Goal: Transaction & Acquisition: Purchase product/service

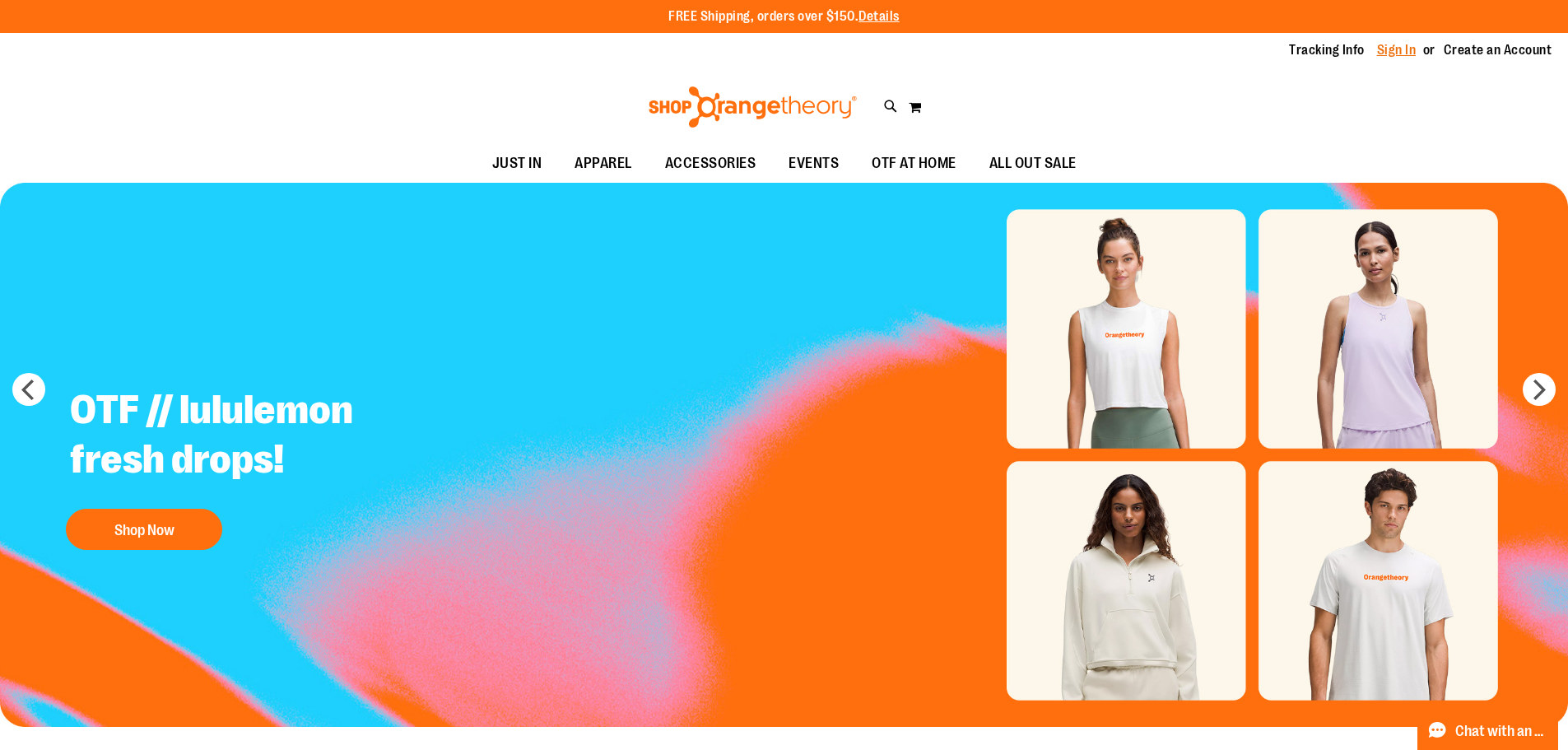
type input "**********"
click at [1392, 47] on link "Sign In" at bounding box center [1397, 50] width 40 height 18
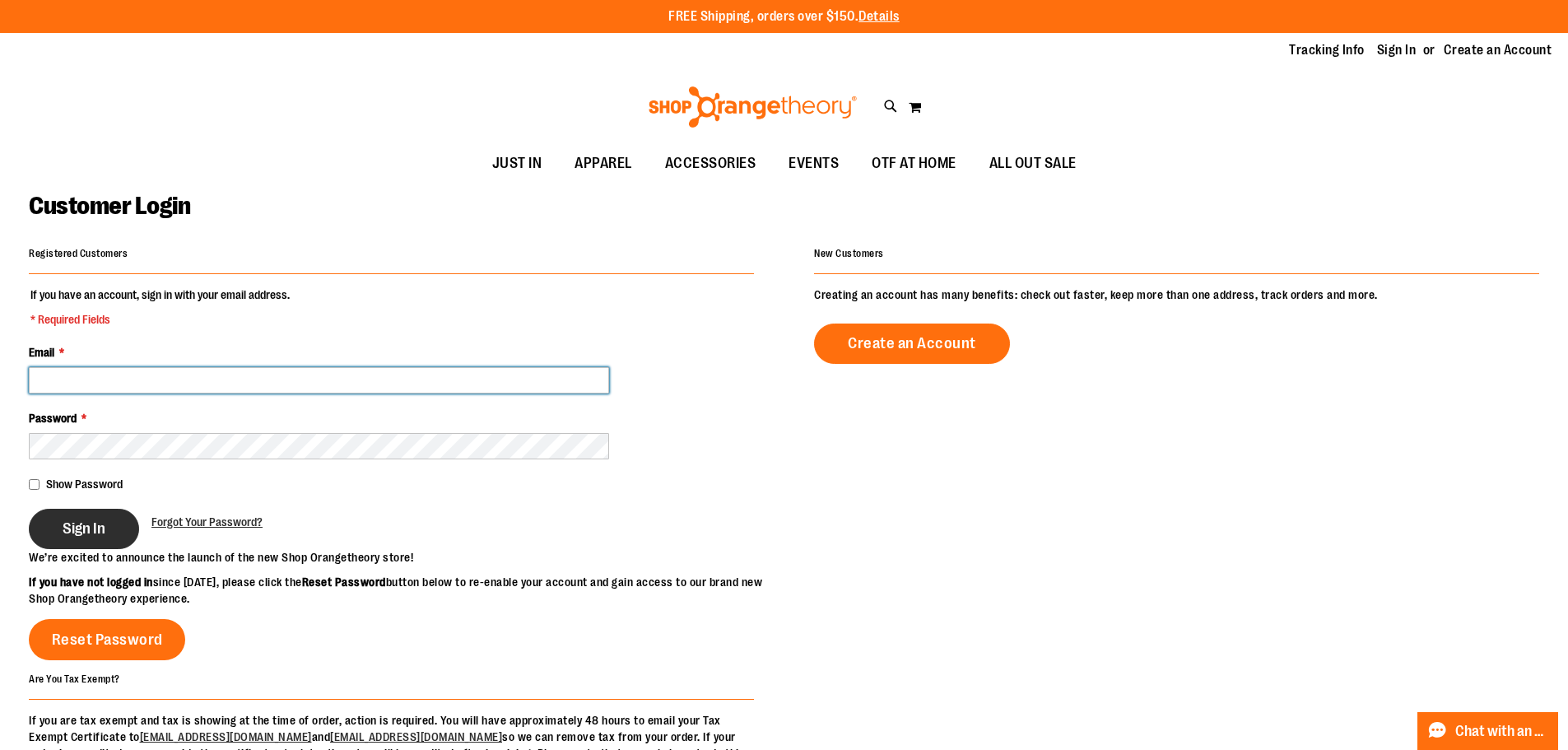
type input "**********"
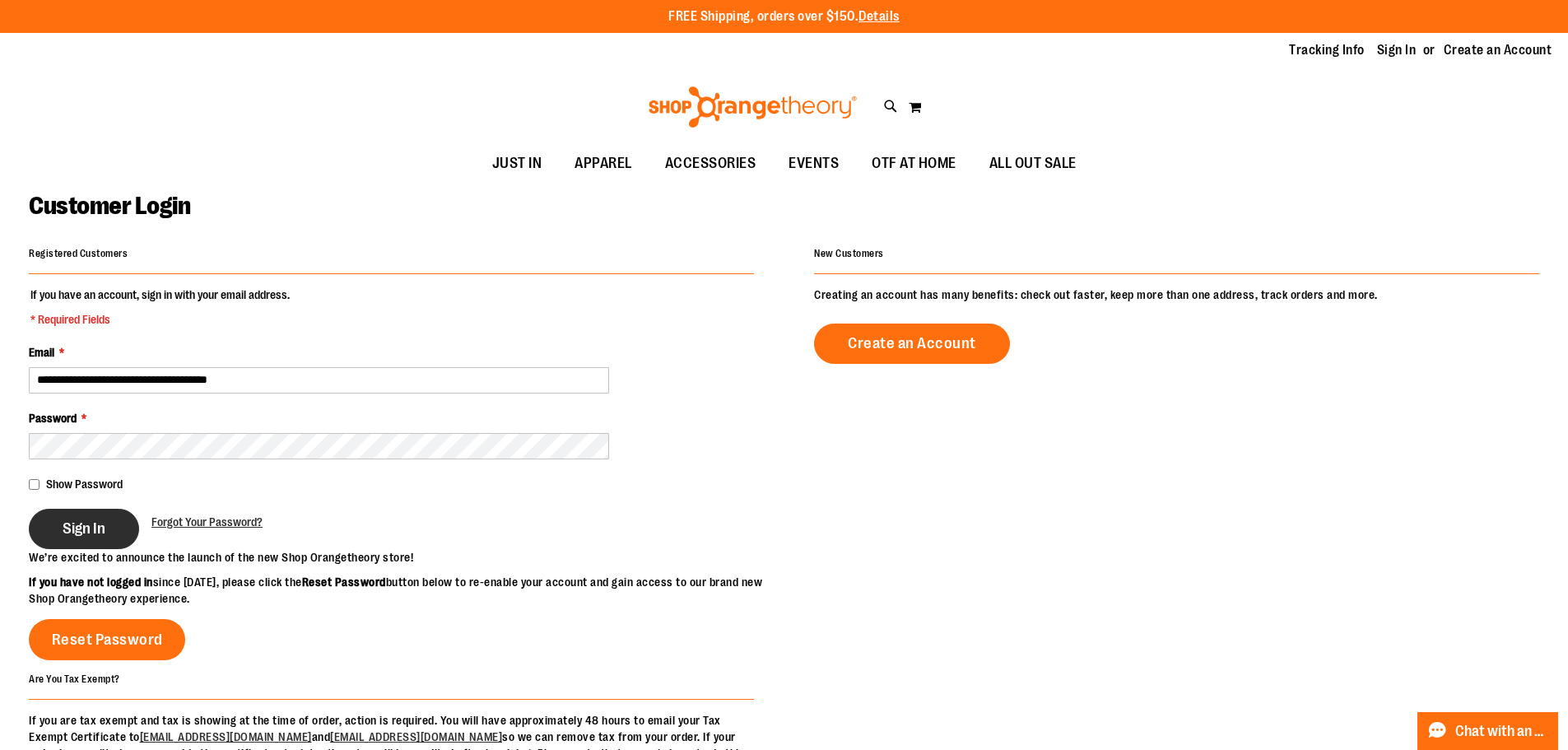
type input "**********"
click at [93, 531] on span "Sign In" at bounding box center [84, 528] width 43 height 18
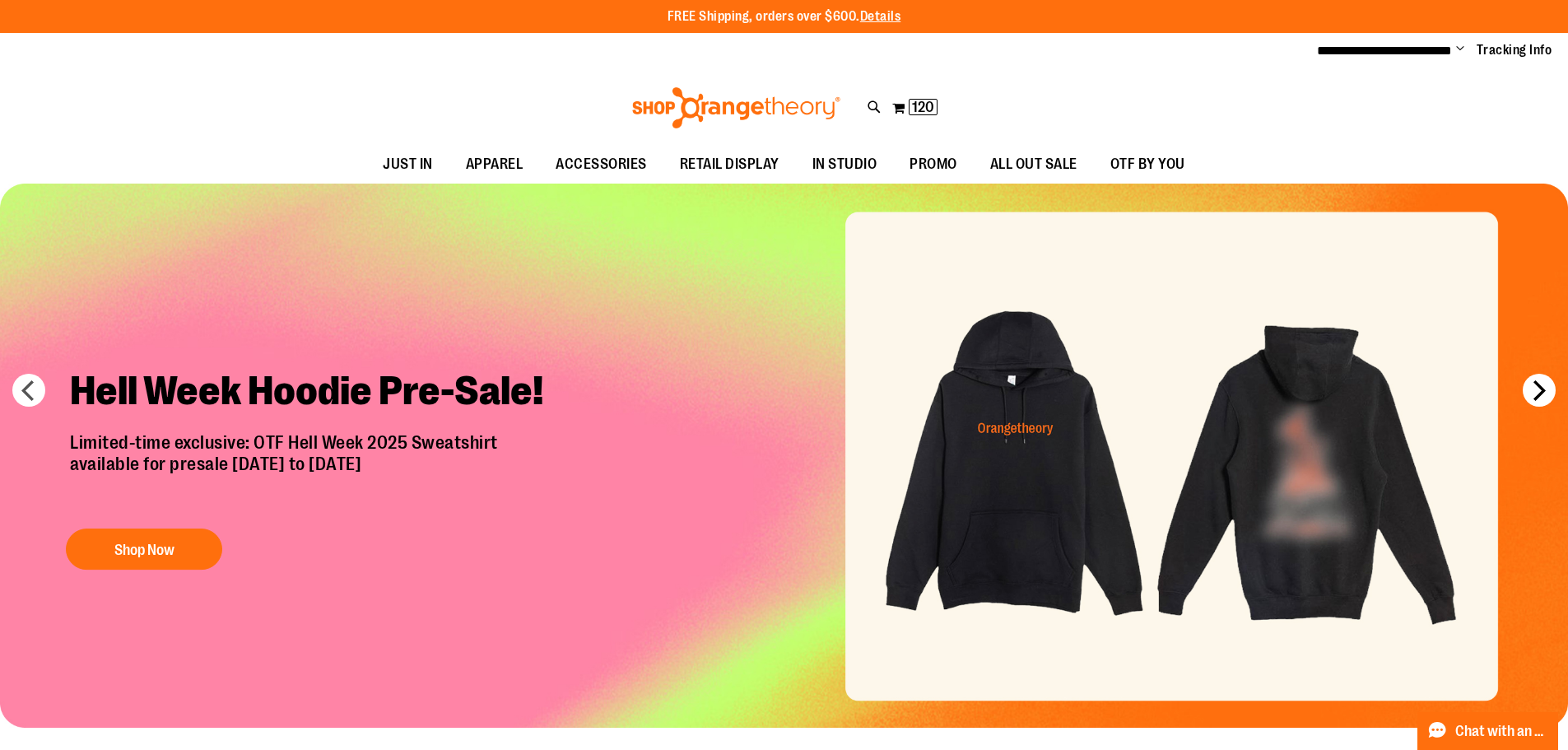
type input "**********"
click at [1535, 385] on button "next" at bounding box center [1539, 390] width 33 height 33
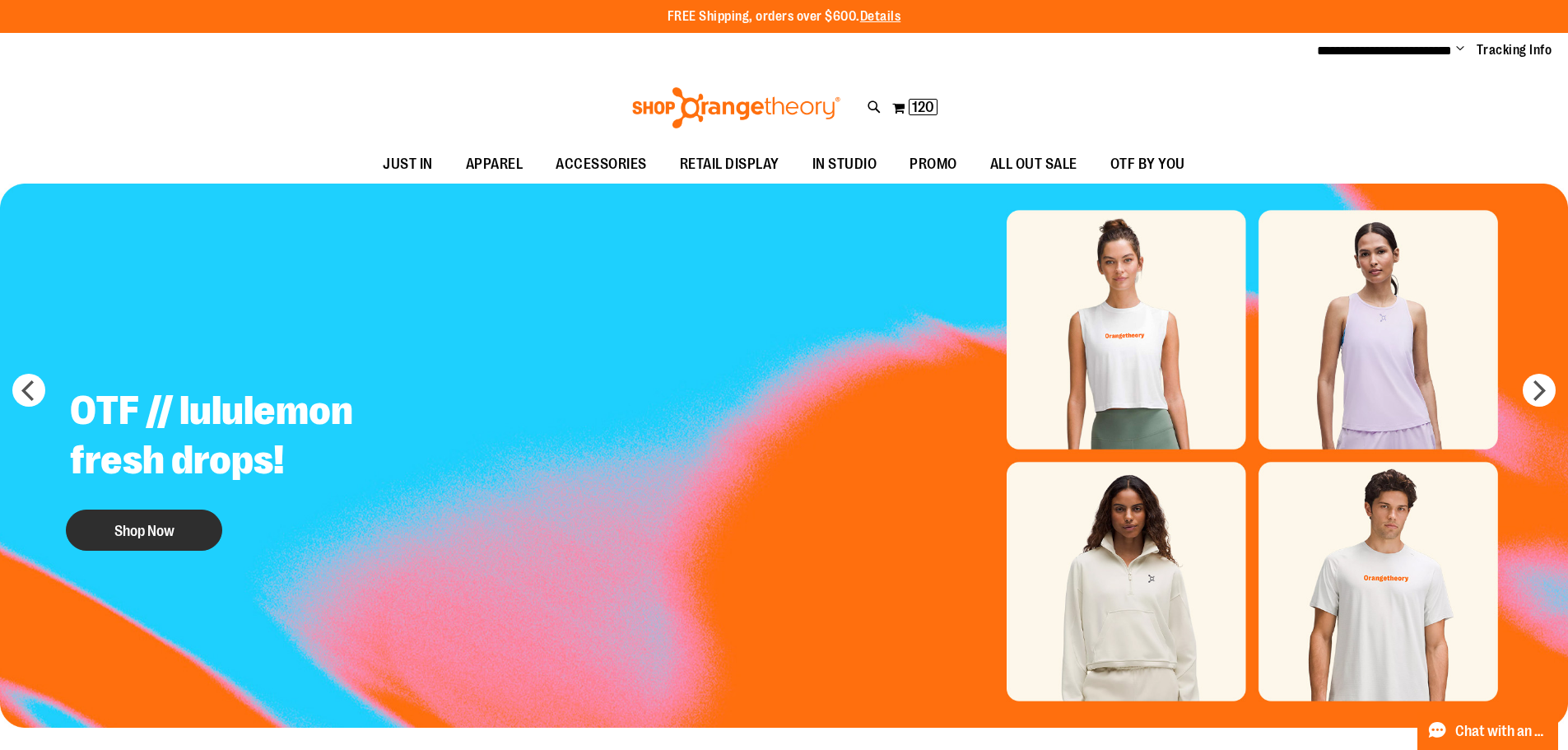
click at [128, 534] on button "Shop Now" at bounding box center [144, 530] width 157 height 41
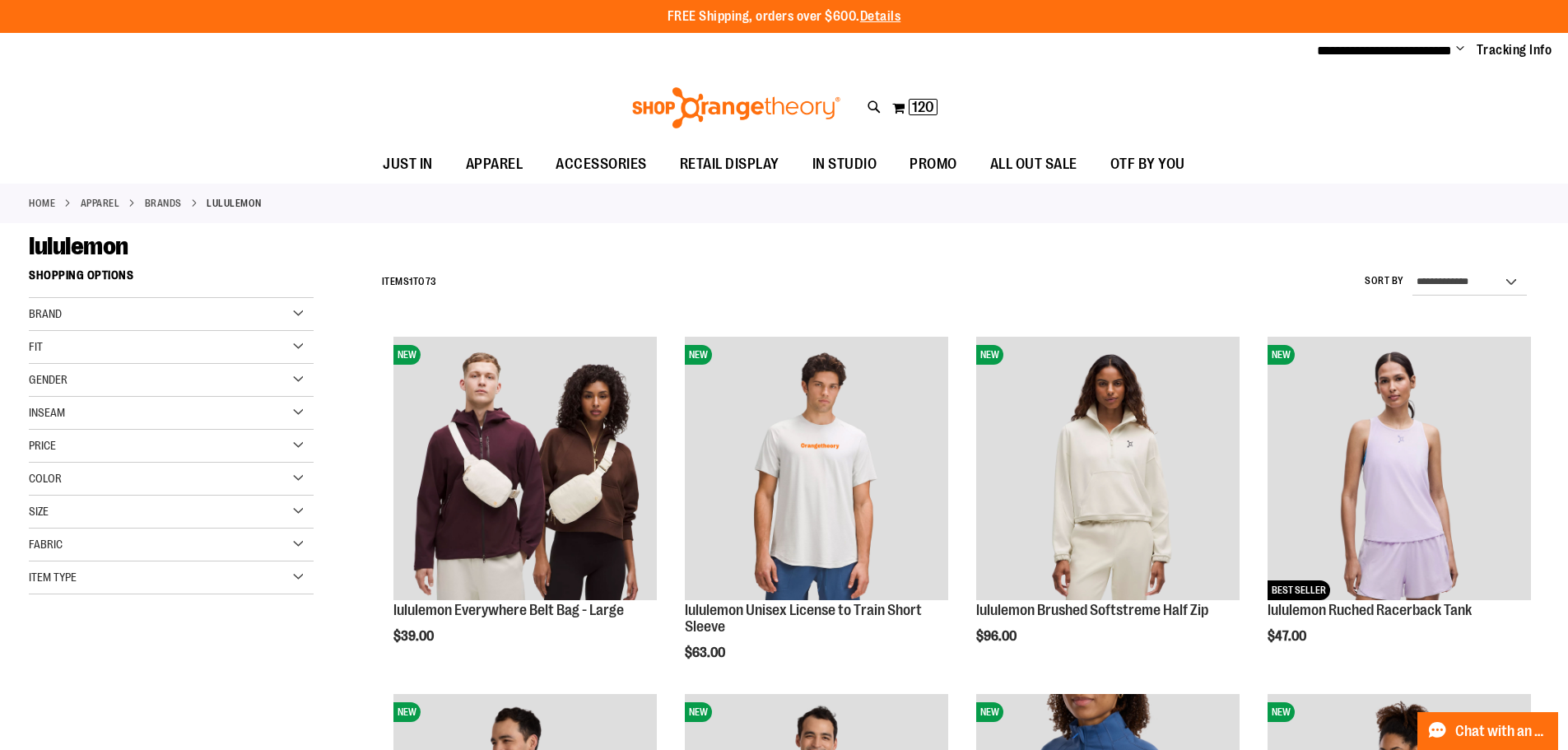
type input "**********"
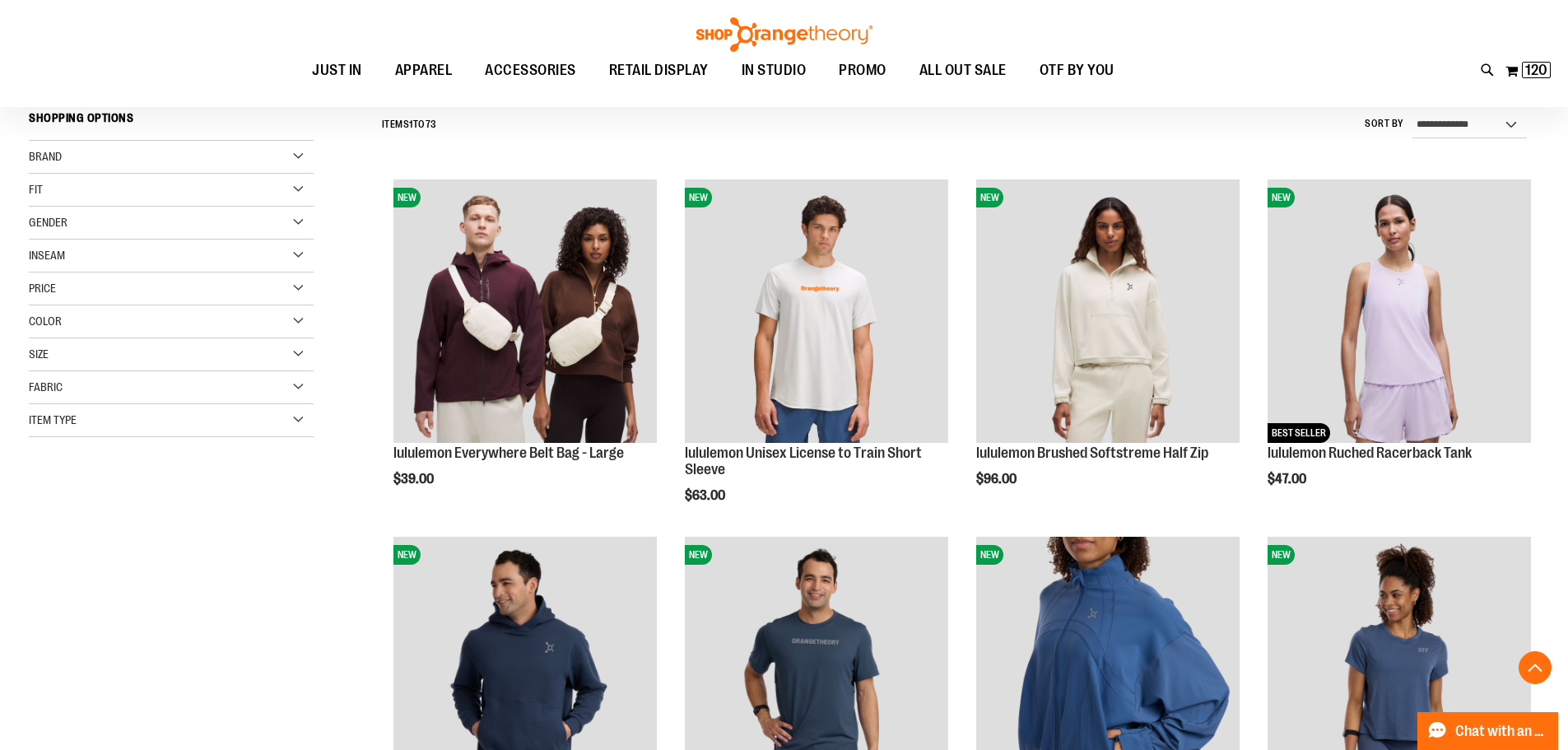
scroll to position [503, 0]
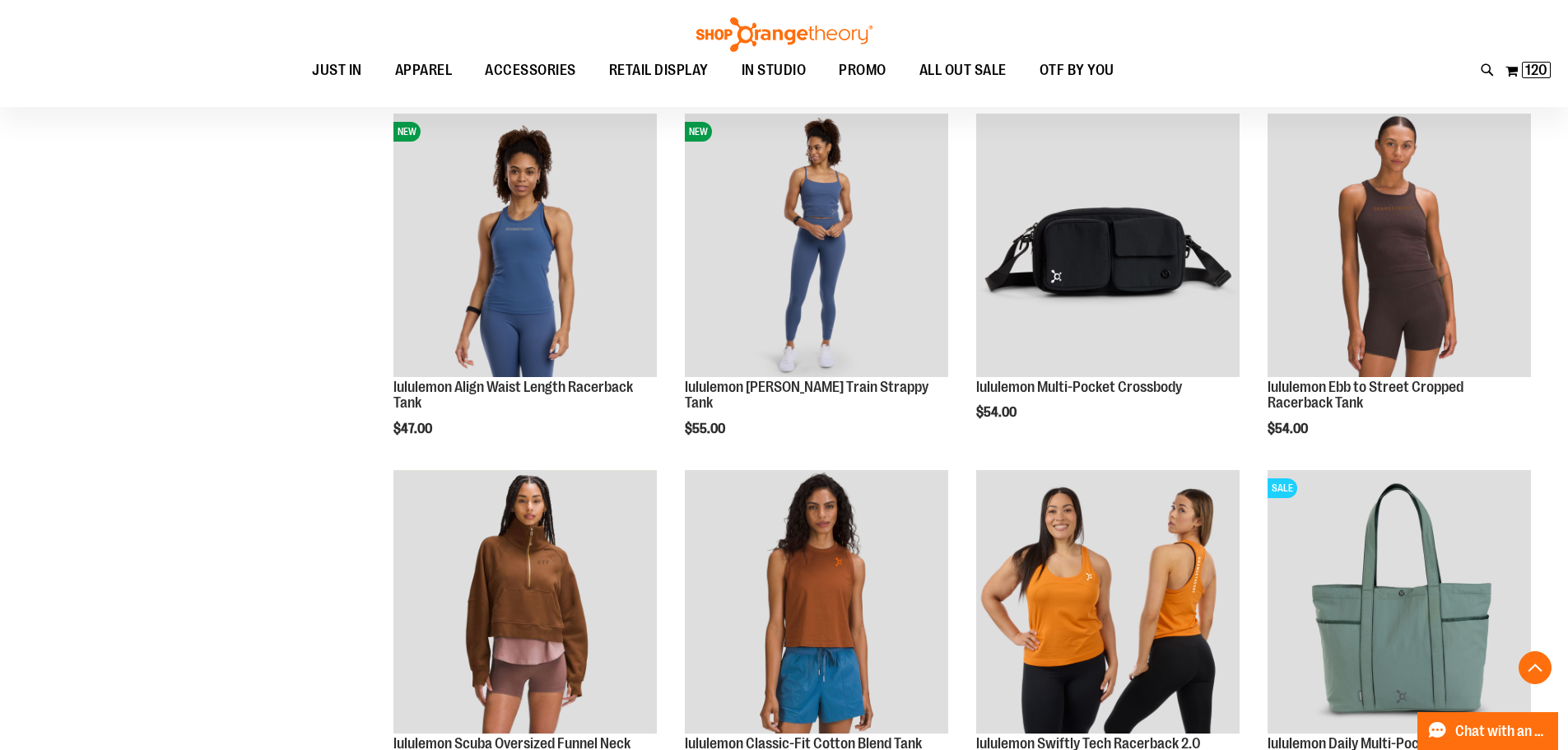
scroll to position [955, 0]
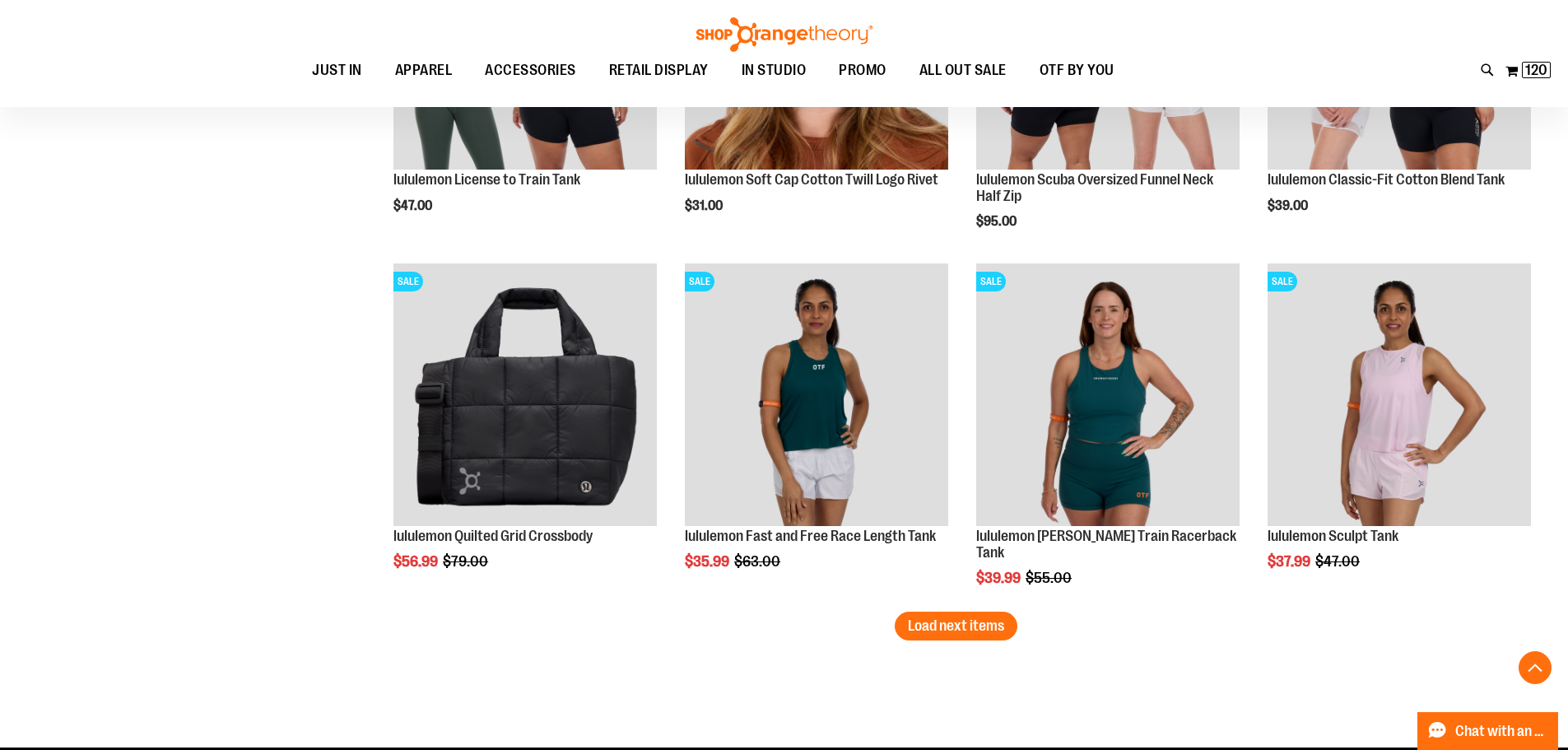
scroll to position [2932, 0]
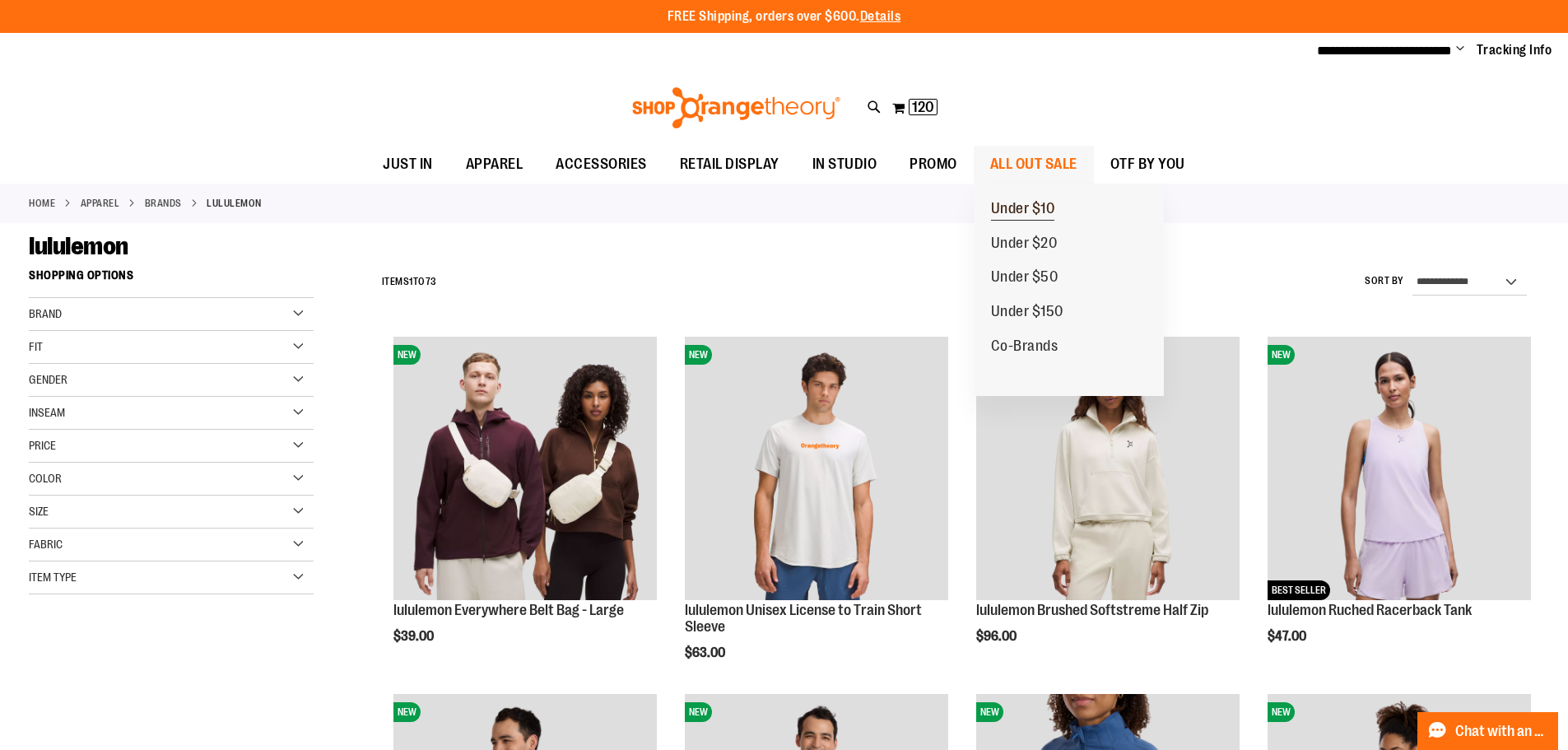
click at [1046, 201] on span "Under $10" at bounding box center [1023, 210] width 64 height 20
click at [1041, 205] on span "Under $10" at bounding box center [1023, 210] width 64 height 20
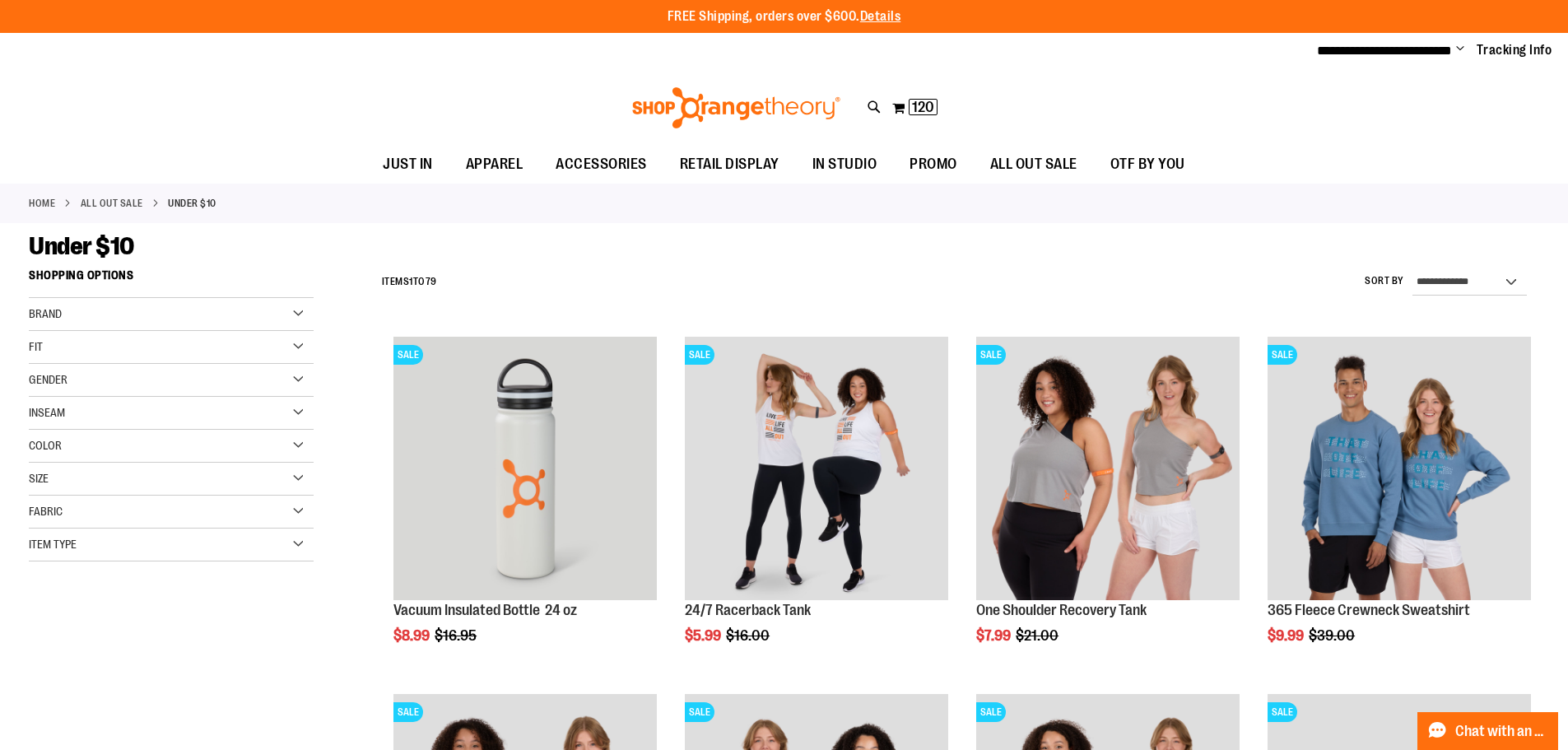
type input "**********"
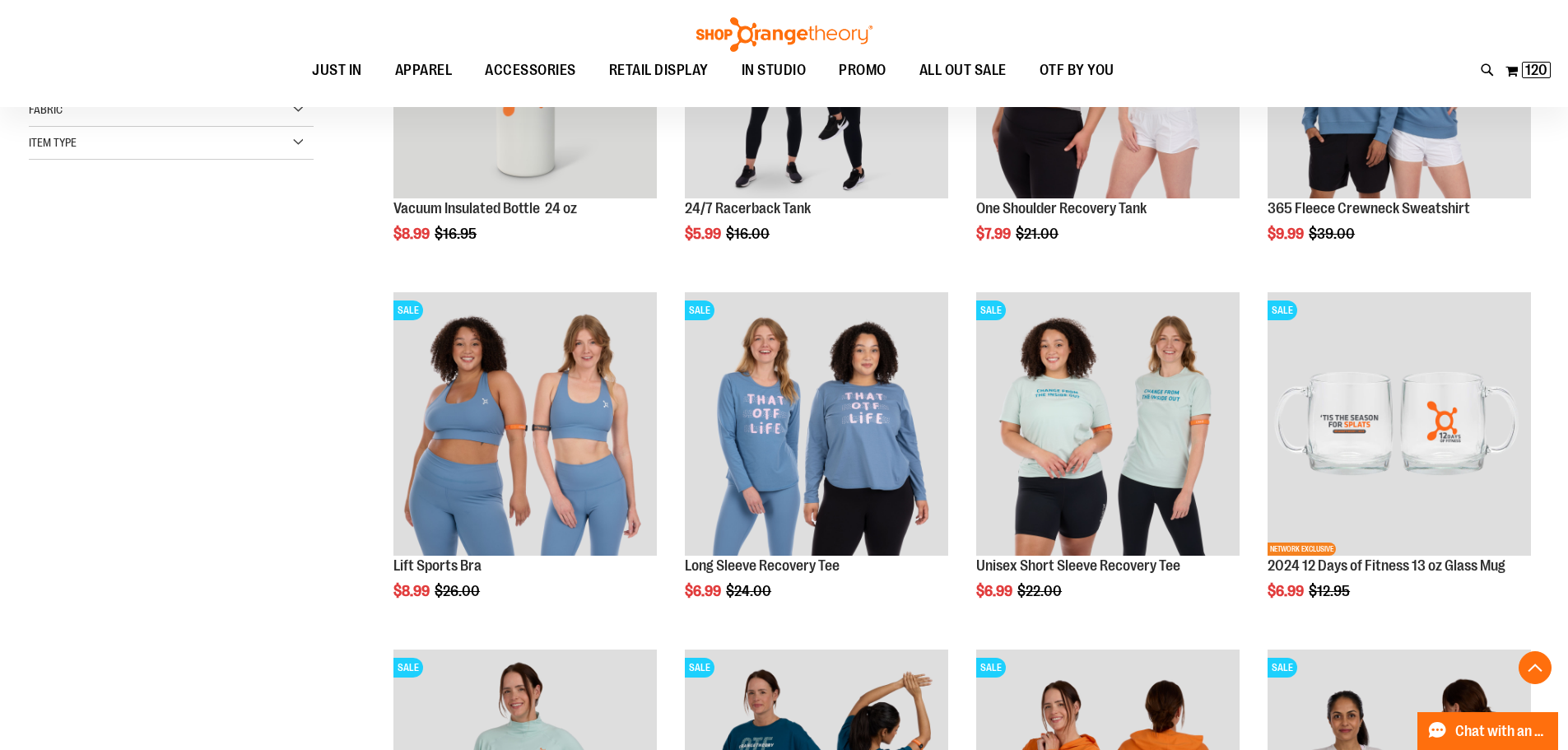
scroll to position [414, 0]
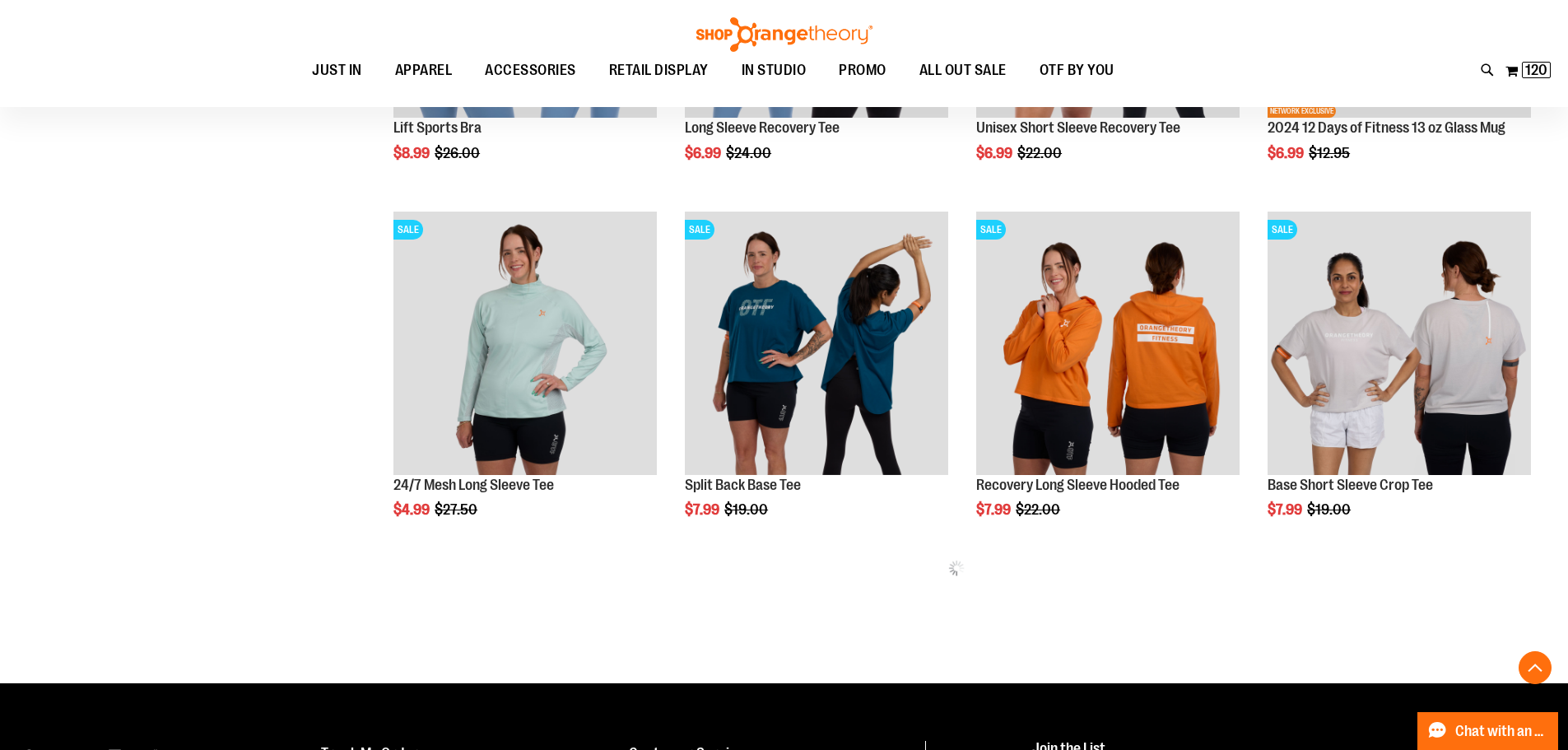
scroll to position [839, 0]
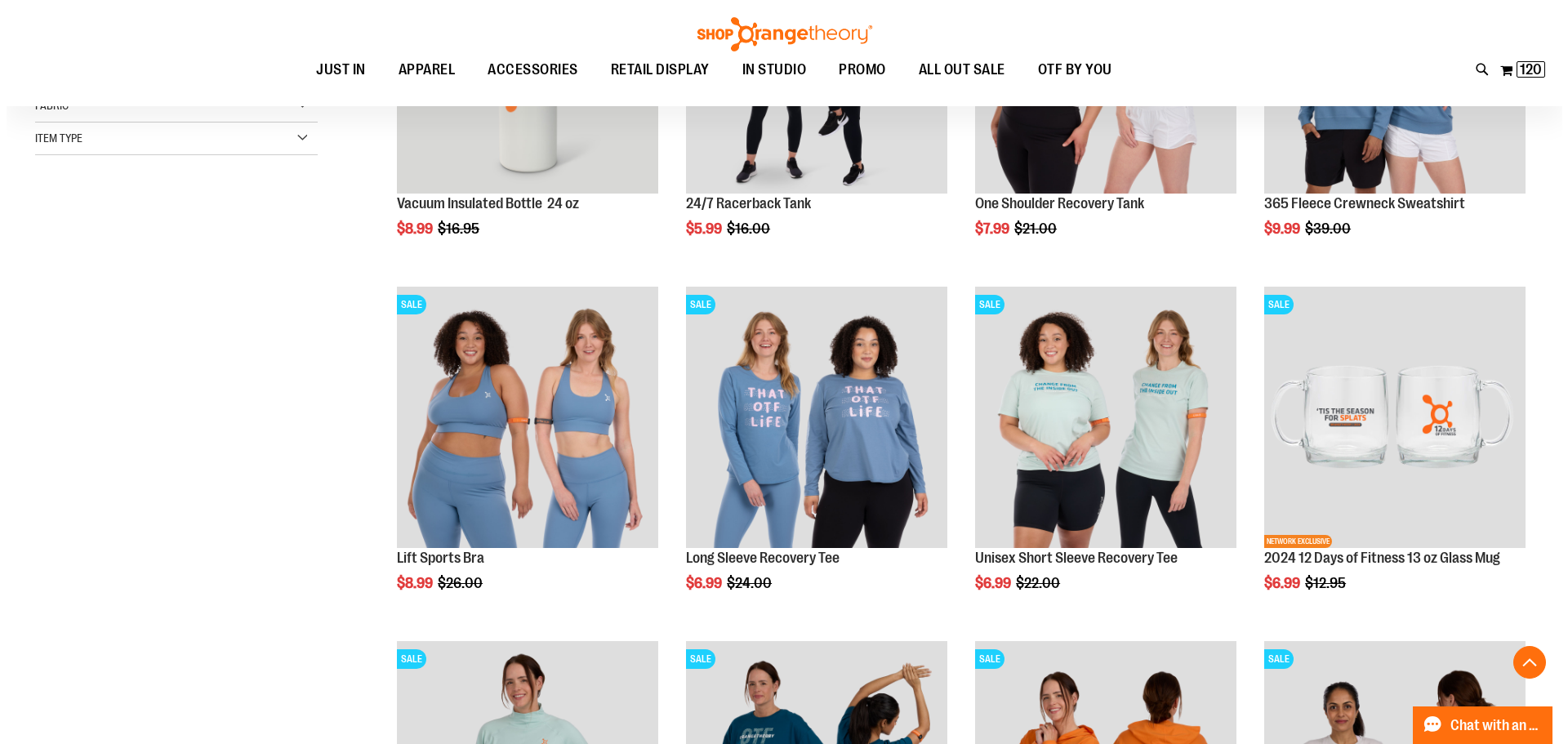
scroll to position [403, 0]
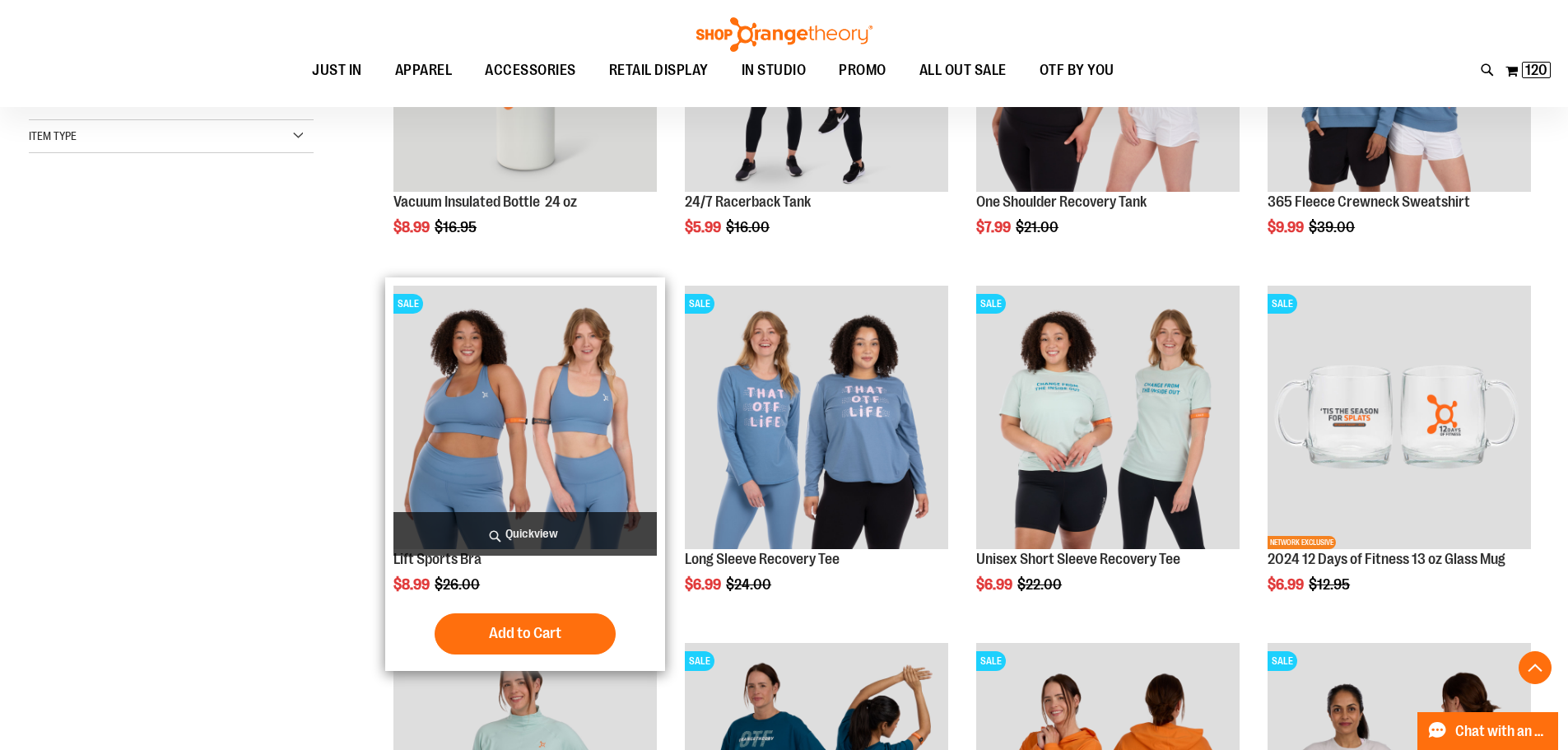
click at [556, 519] on span "Quickview" at bounding box center [524, 533] width 263 height 43
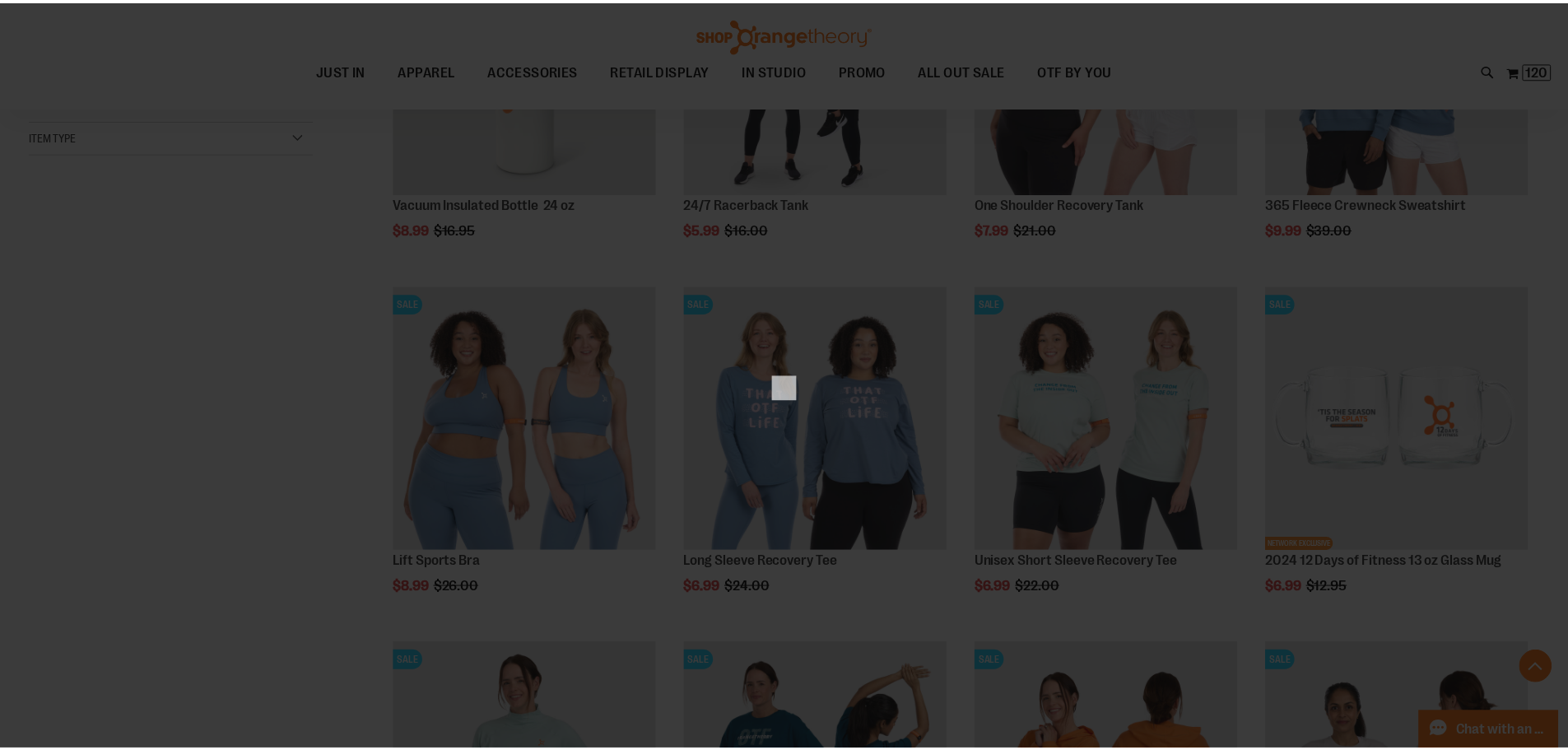
scroll to position [0, 0]
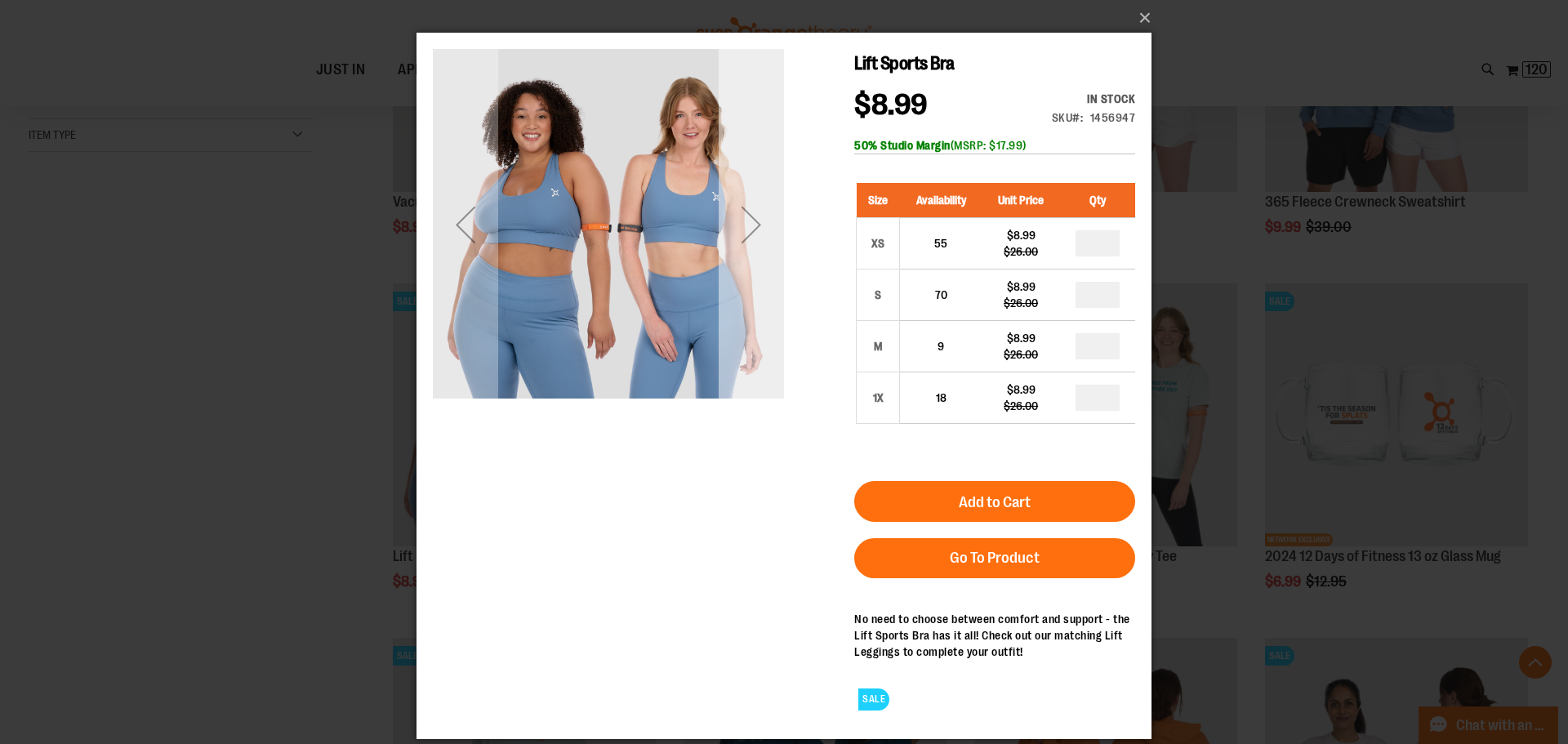
click at [743, 223] on div "Next" at bounding box center [751, 224] width 65 height 65
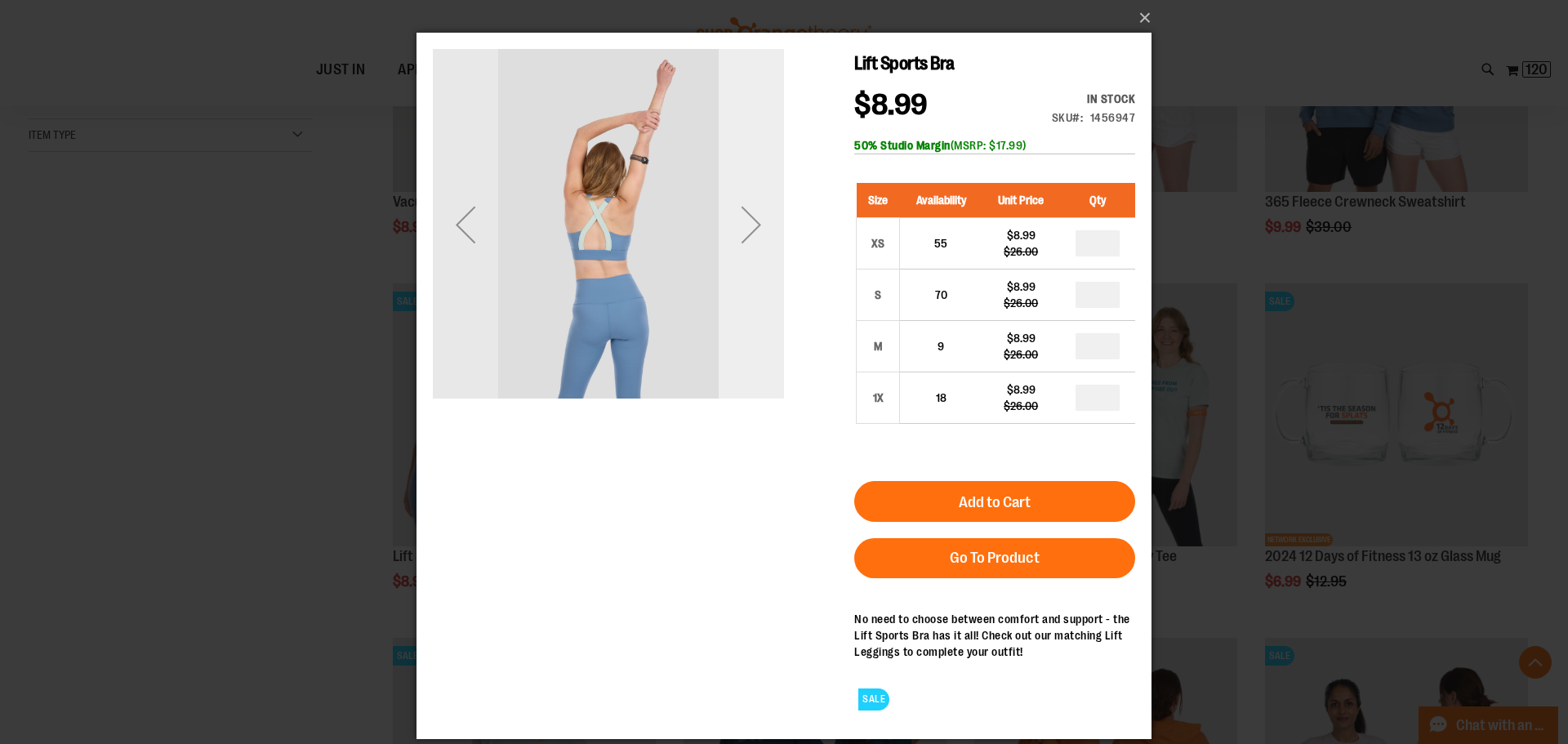
click at [743, 223] on div "Next" at bounding box center [751, 224] width 65 height 65
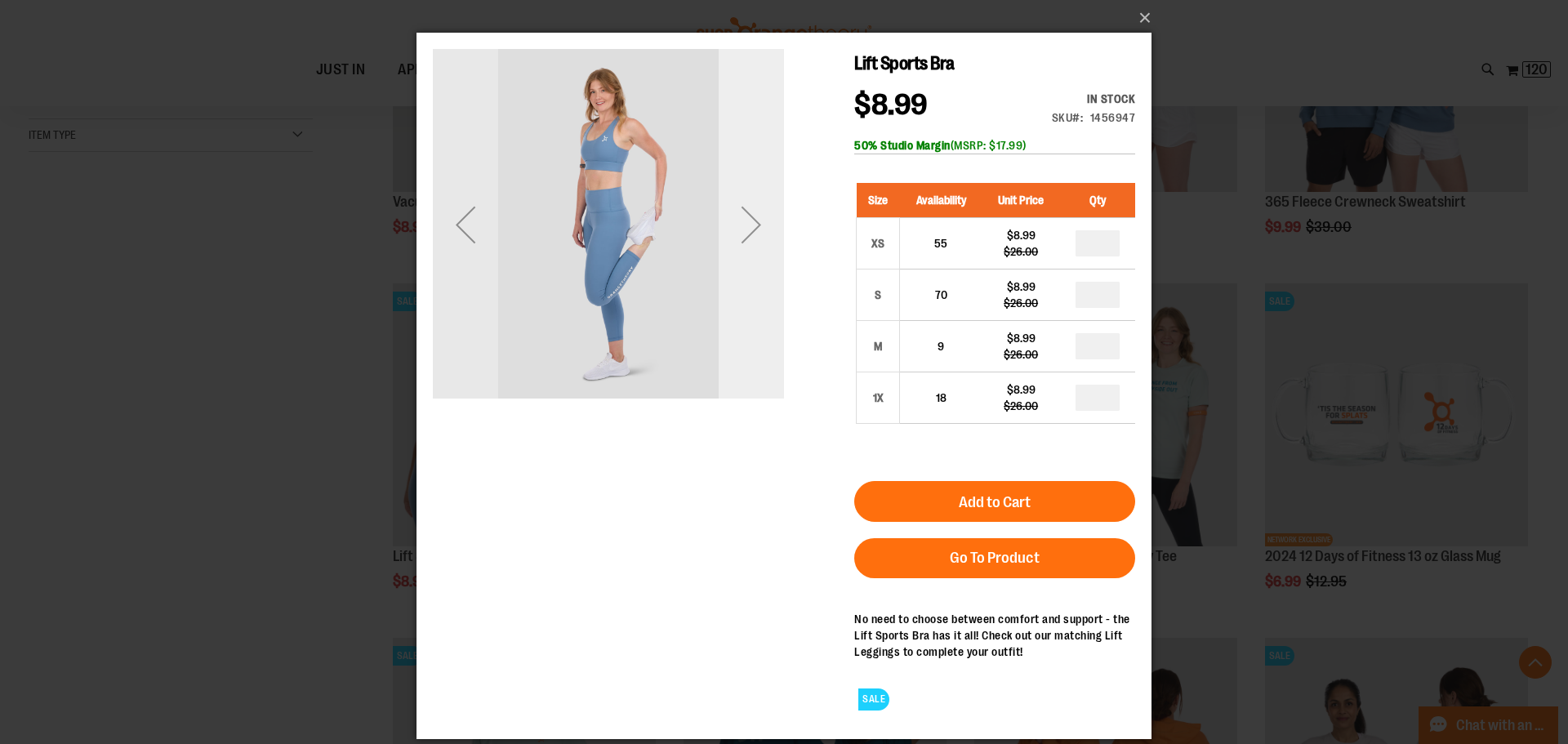
click at [743, 223] on div "Next" at bounding box center [751, 224] width 65 height 65
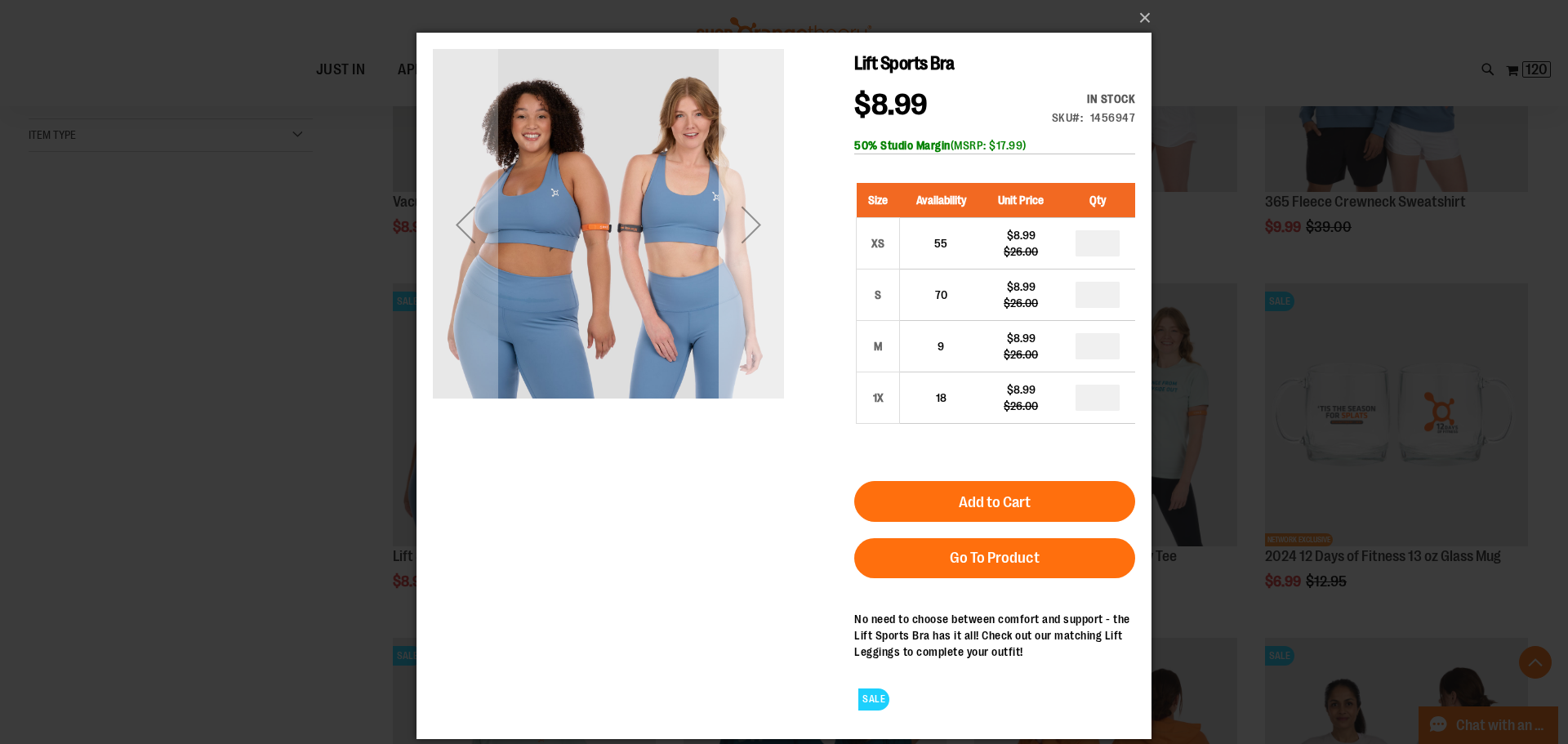
click at [743, 223] on div "Next" at bounding box center [751, 224] width 65 height 65
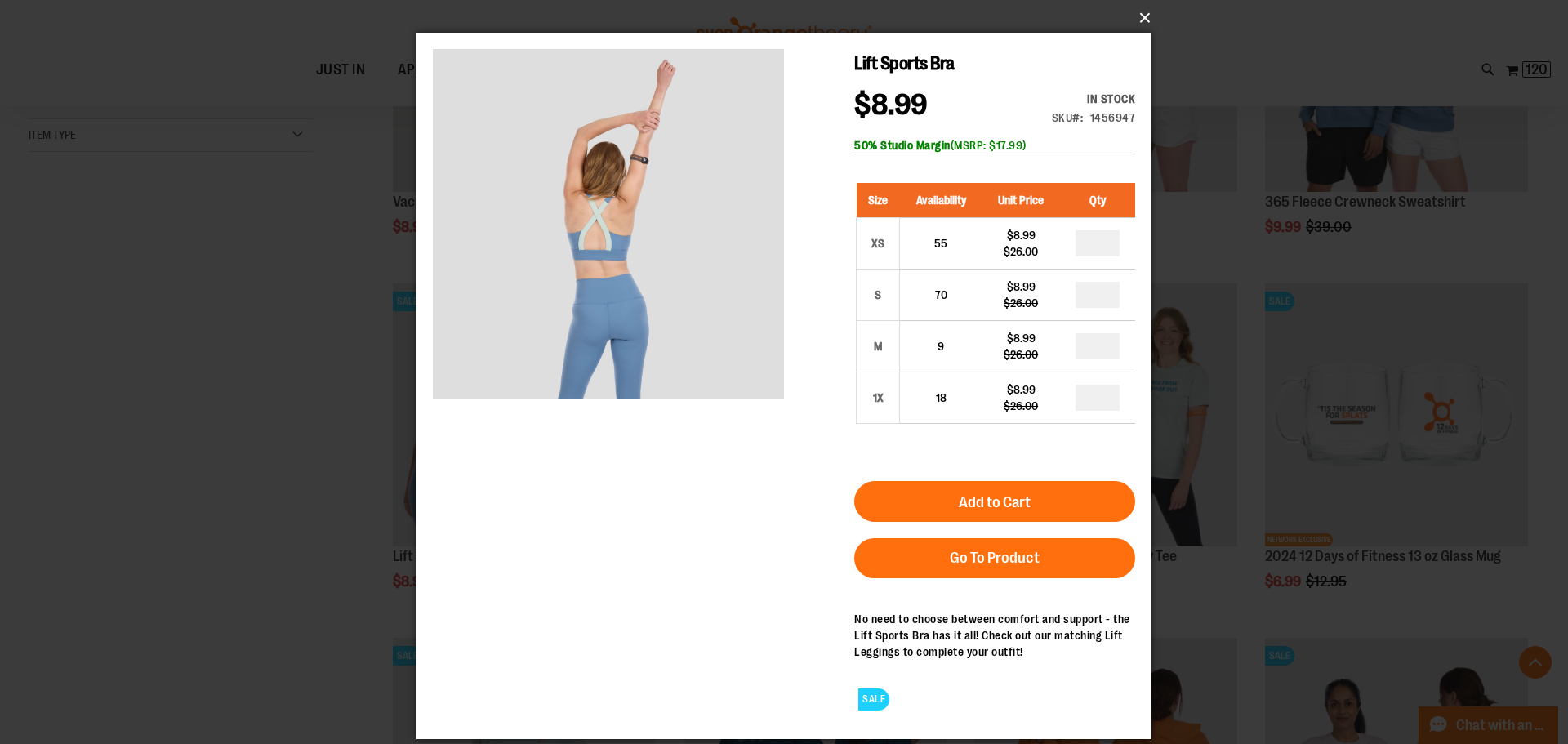
click at [1141, 16] on button "×" at bounding box center [789, 18] width 735 height 36
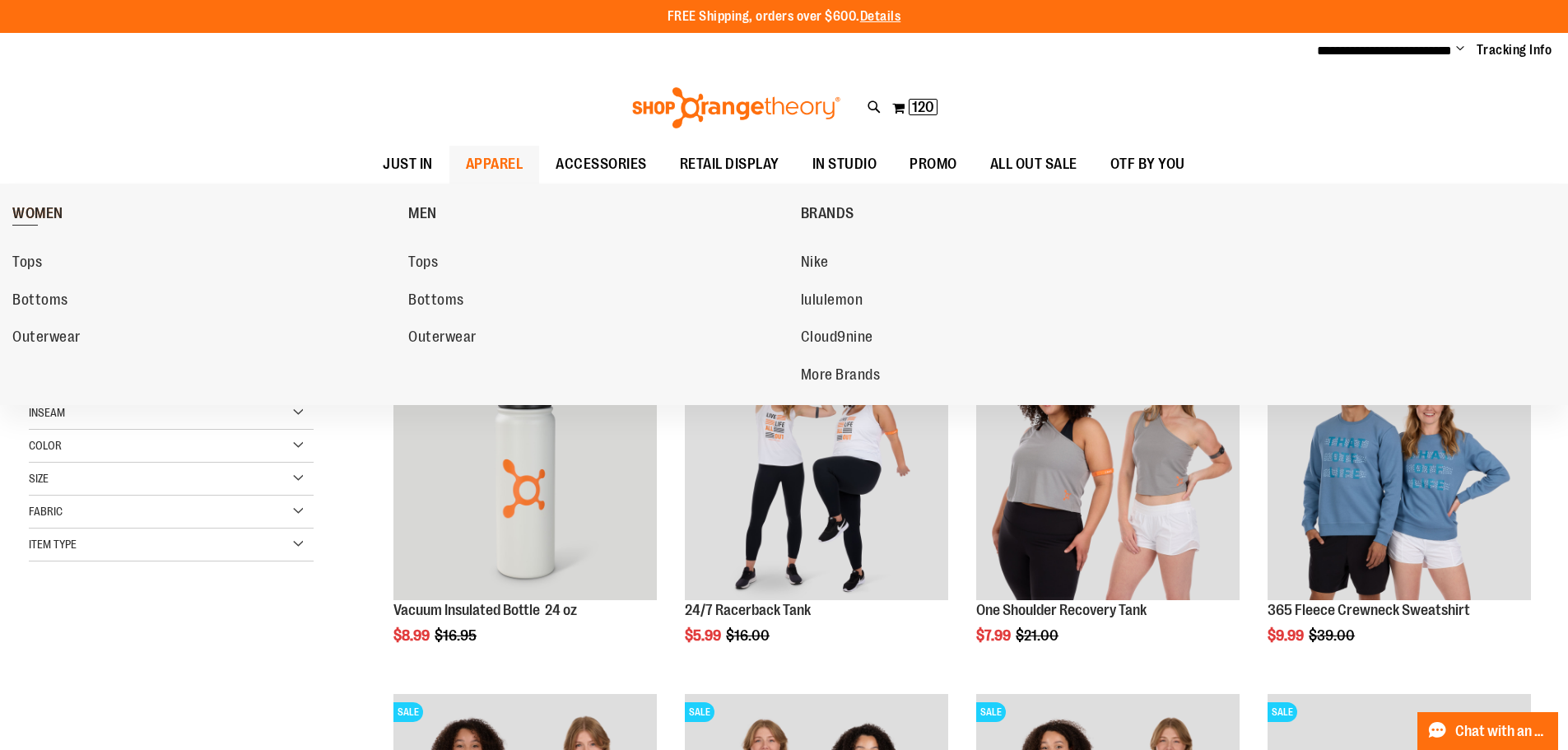
click at [32, 206] on span "WOMEN" at bounding box center [38, 214] width 51 height 20
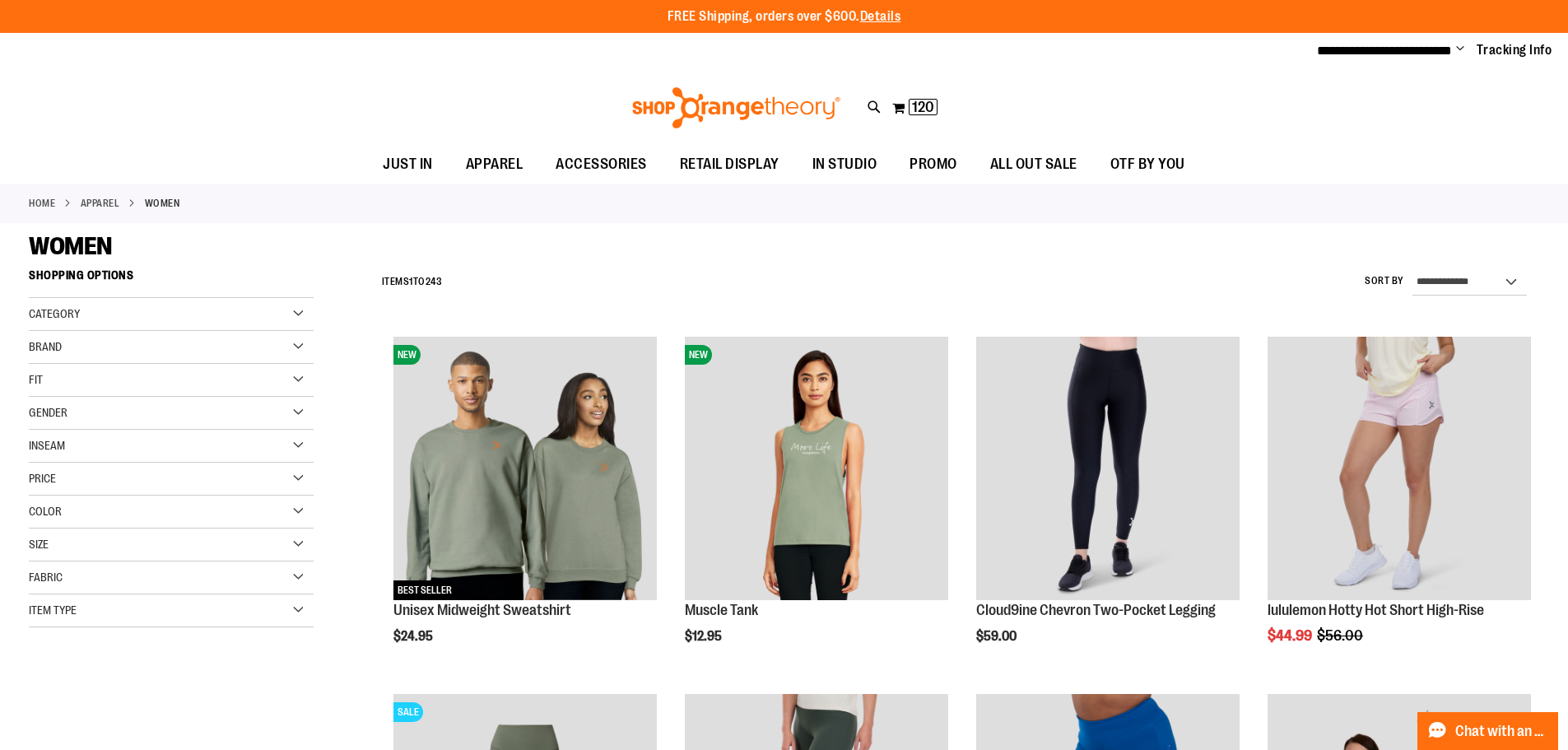
type input "**********"
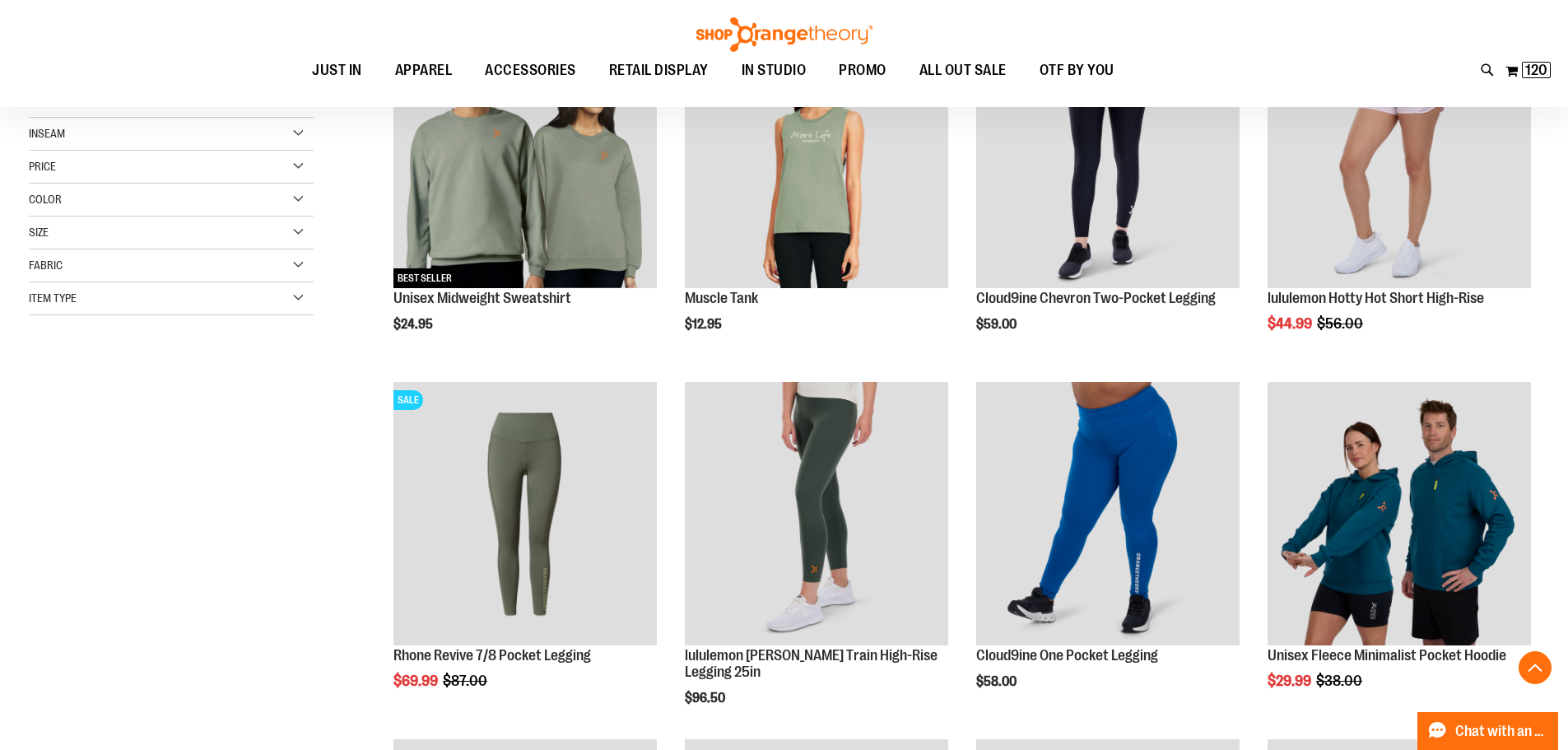
scroll to position [317, 0]
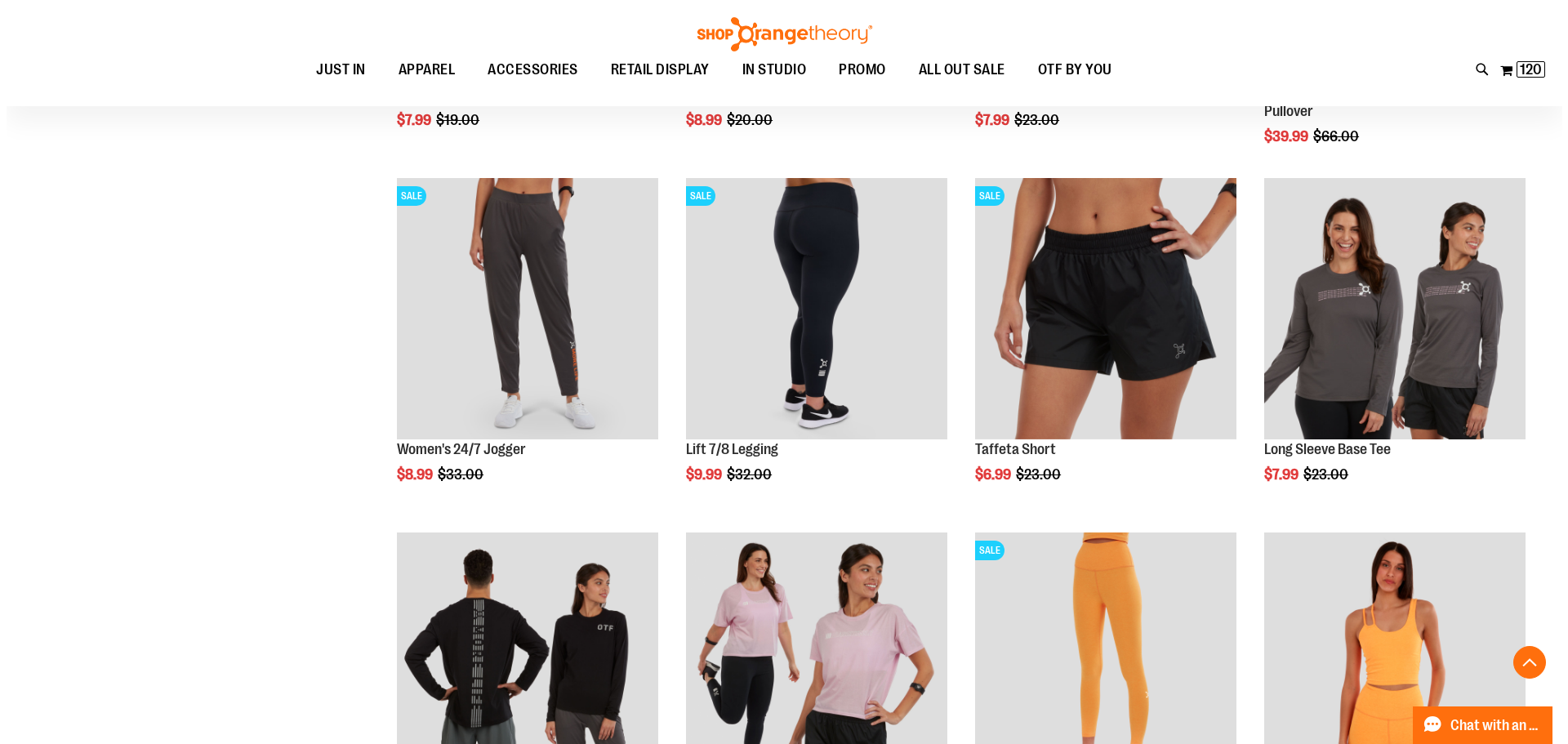
scroll to position [1147, 0]
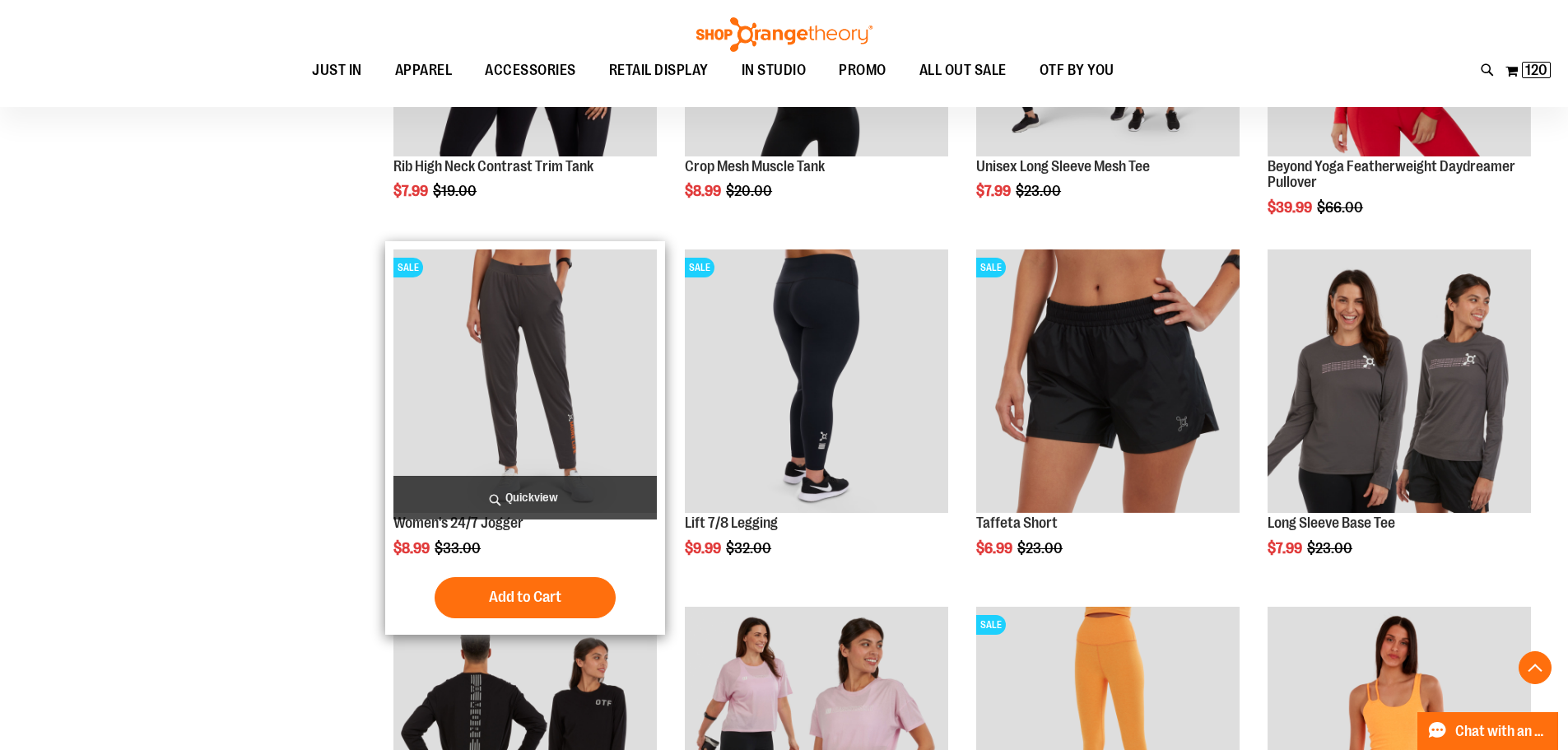
click at [541, 492] on span "Quickview" at bounding box center [524, 497] width 263 height 43
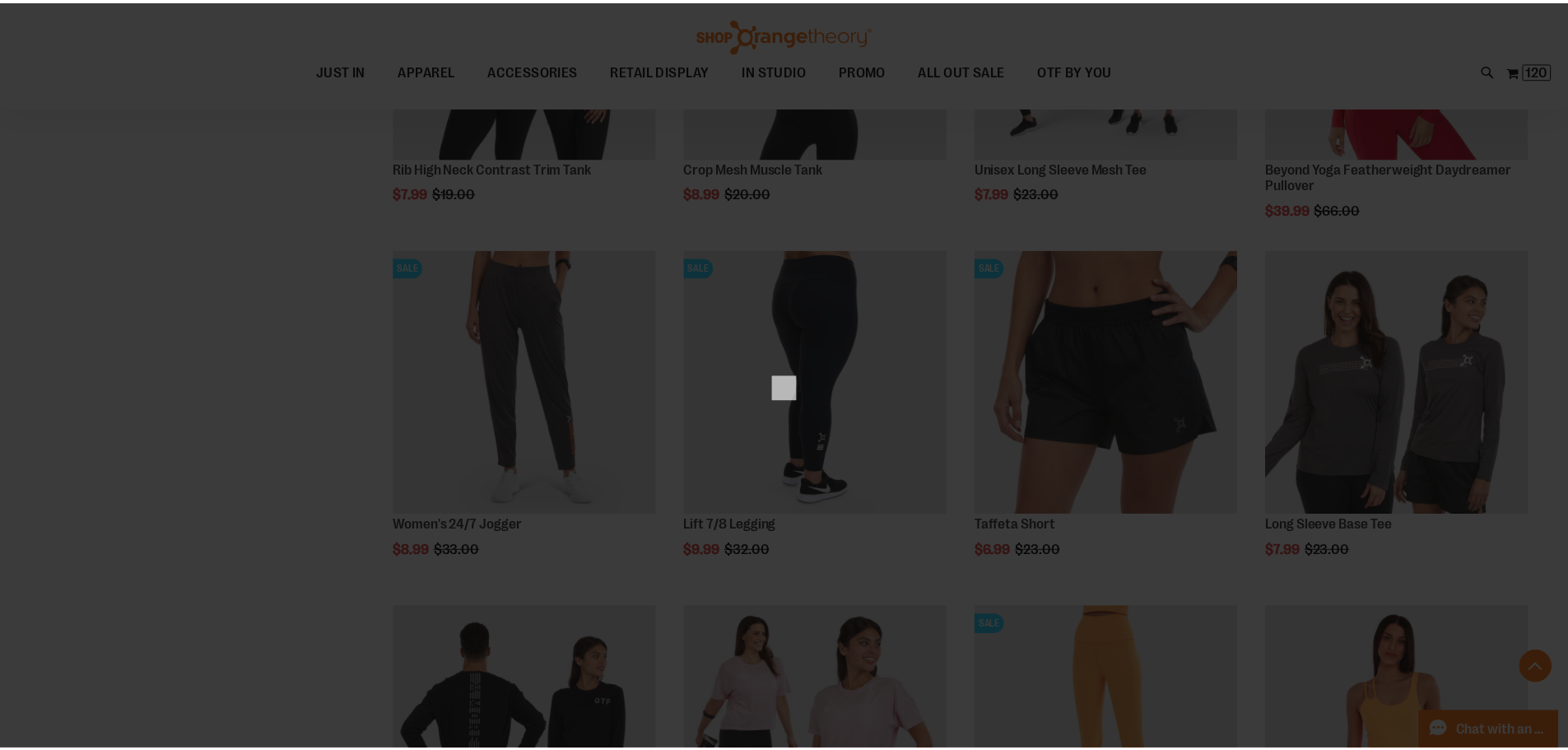
scroll to position [0, 0]
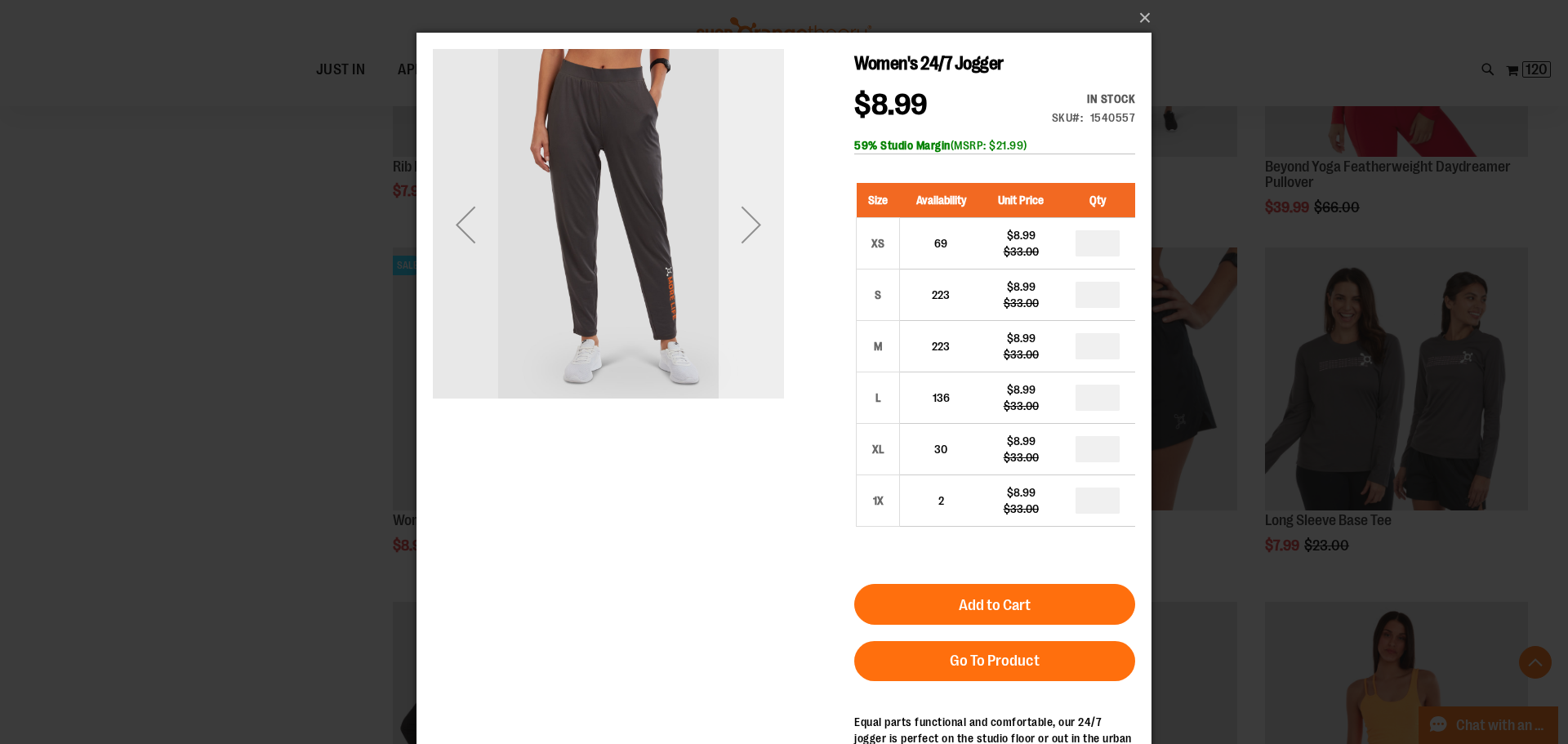
click at [744, 216] on div "Next" at bounding box center [751, 224] width 65 height 65
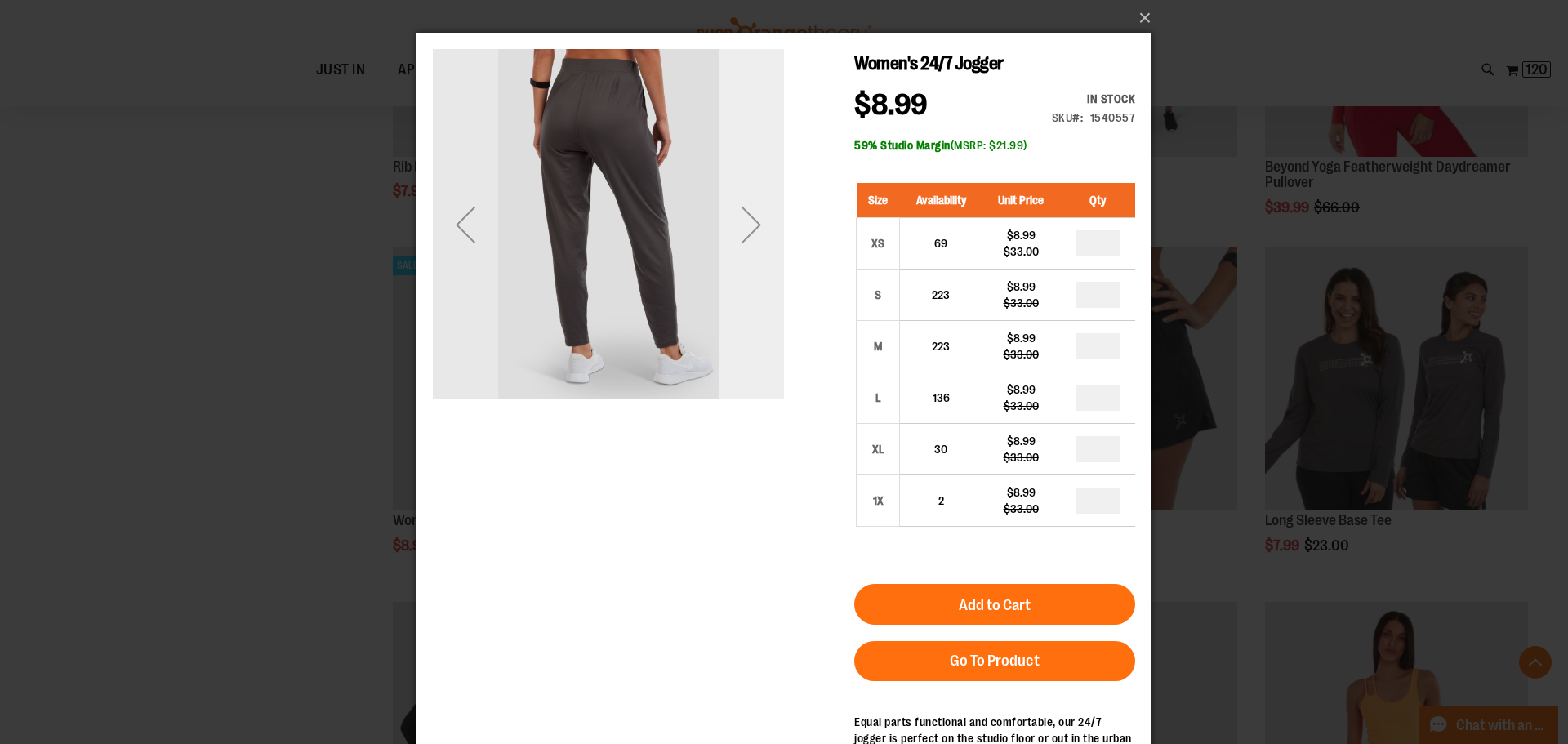
click at [744, 216] on div "Next" at bounding box center [751, 224] width 65 height 65
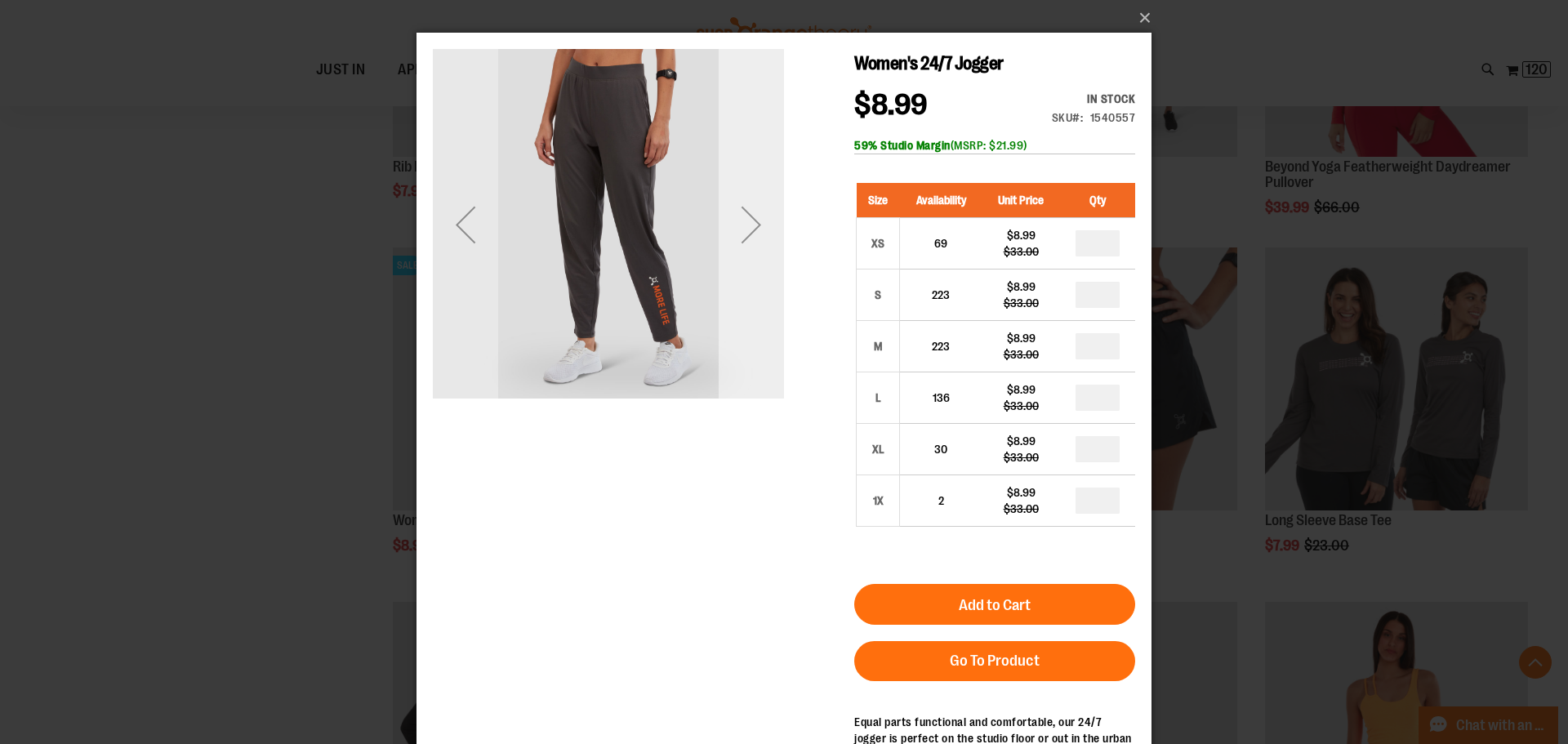
click at [744, 212] on div "Next" at bounding box center [751, 224] width 65 height 65
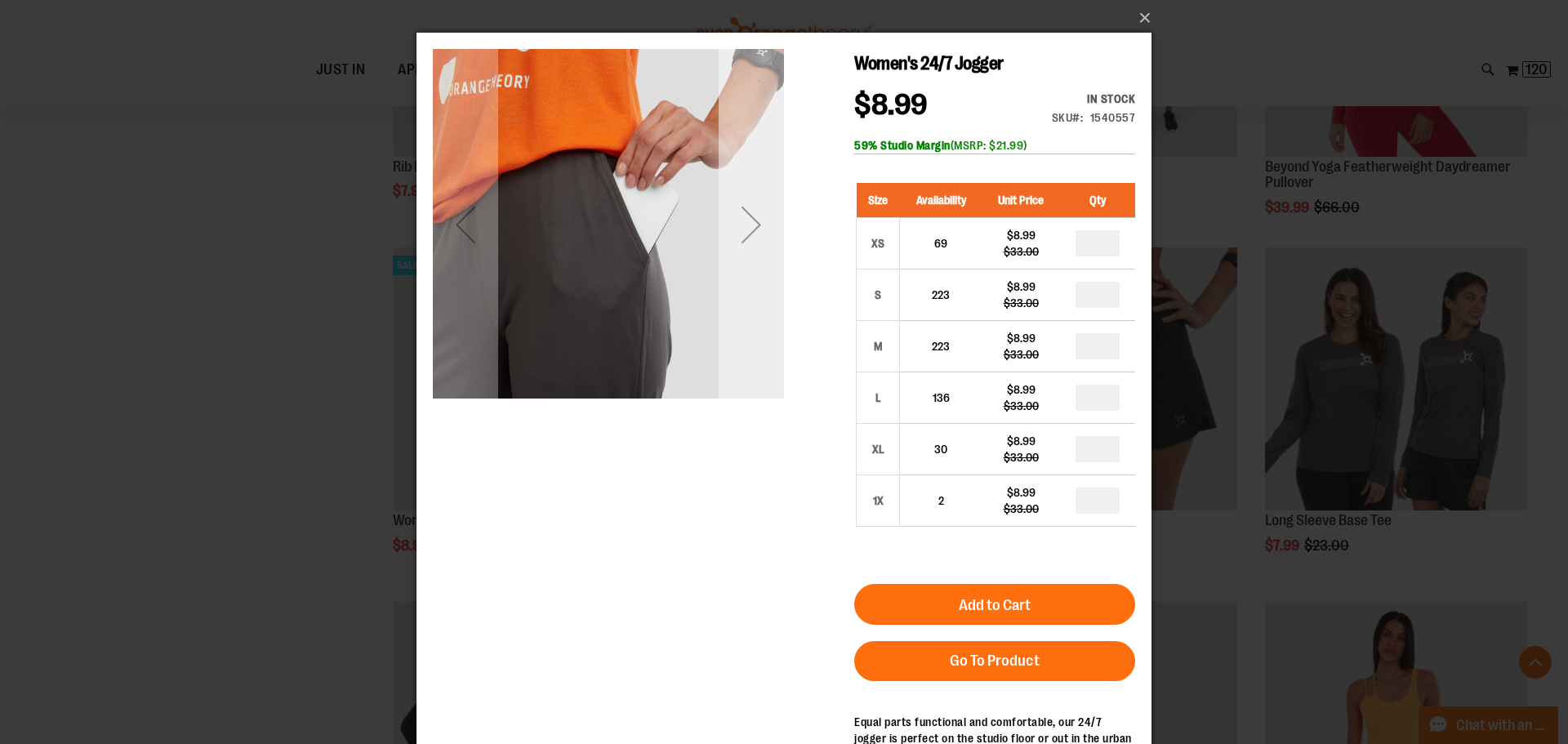
click at [754, 219] on div "Next" at bounding box center [751, 224] width 65 height 65
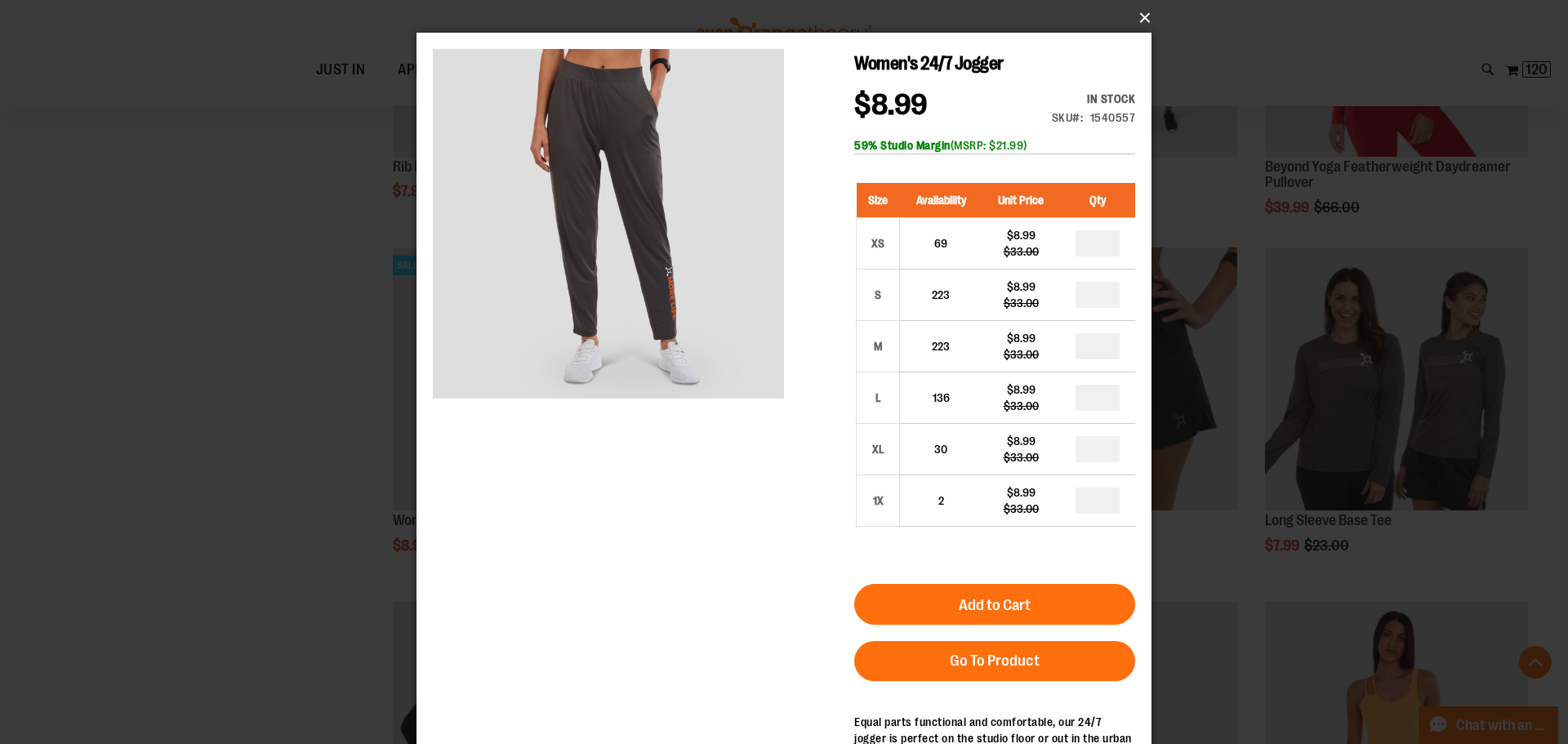
click at [1148, 11] on button "×" at bounding box center [789, 18] width 735 height 36
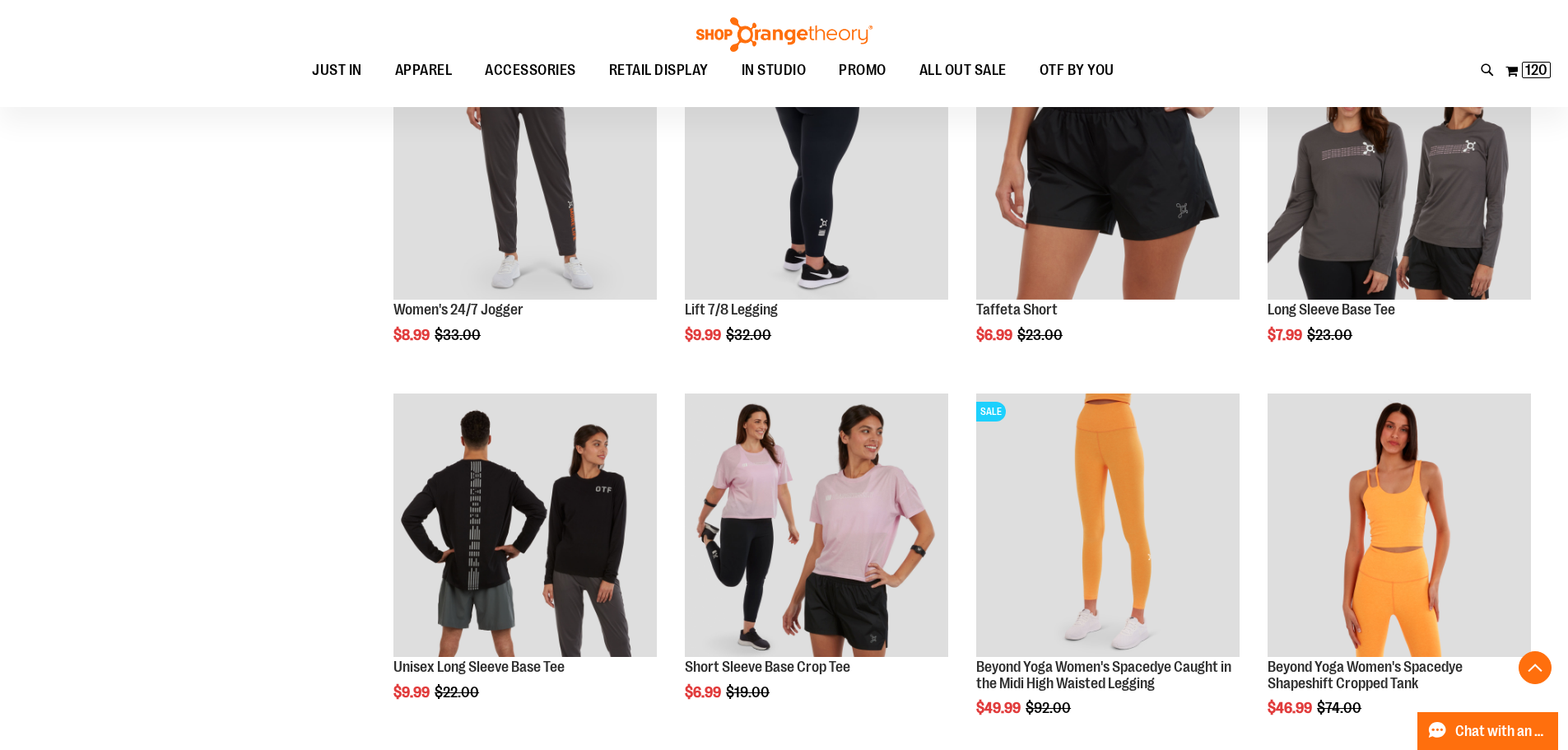
scroll to position [1438, 0]
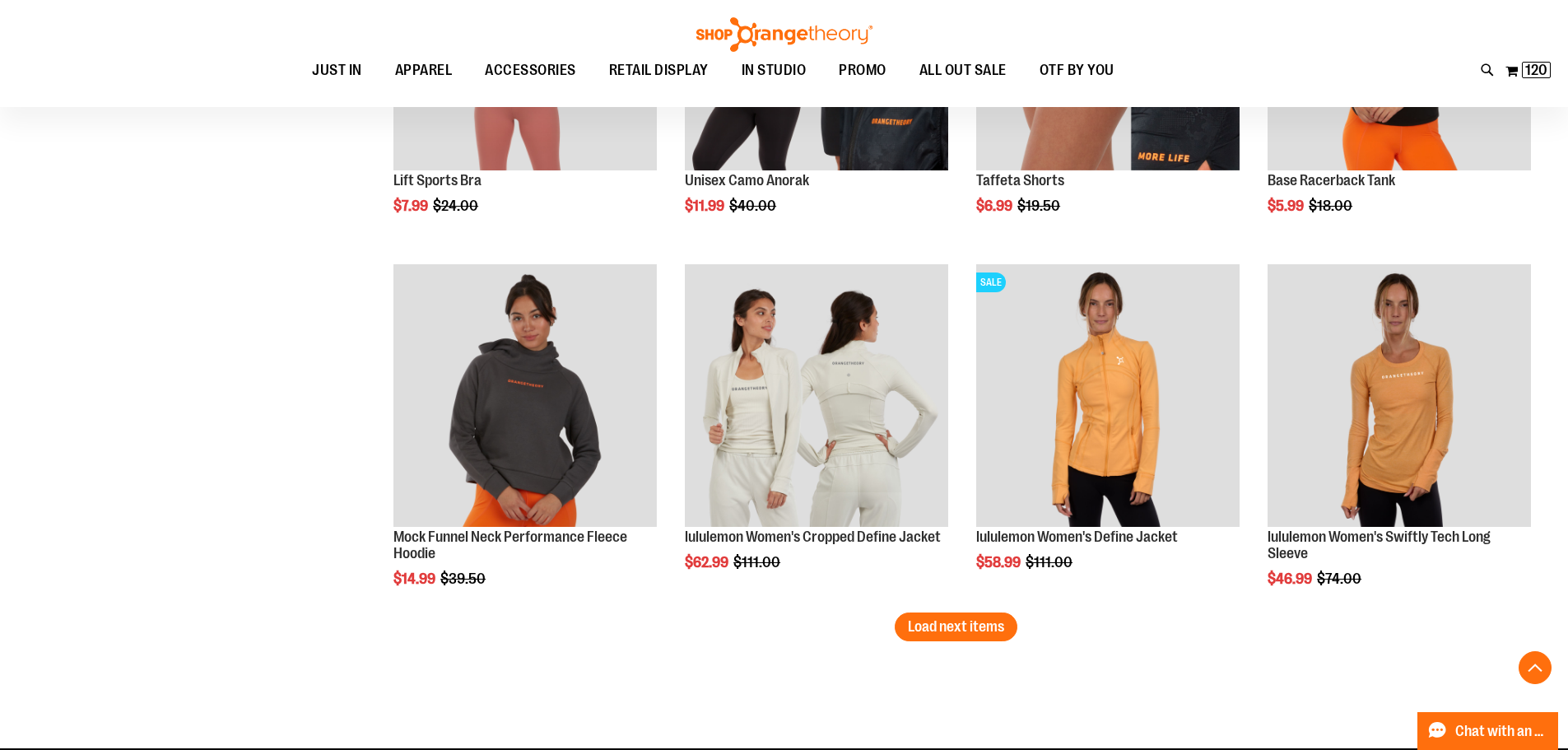
scroll to position [2919, 0]
